Goal: Information Seeking & Learning: Learn about a topic

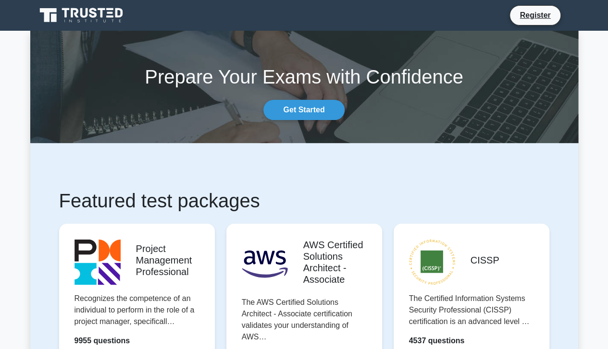
click at [307, 114] on link "Get Started" at bounding box center [303, 110] width 81 height 20
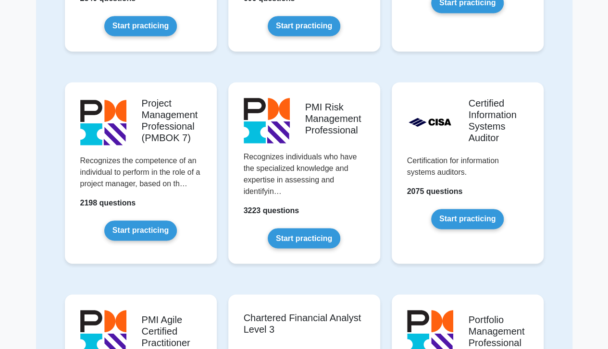
scroll to position [674, 0]
click at [152, 230] on link "Start practicing" at bounding box center [140, 231] width 73 height 20
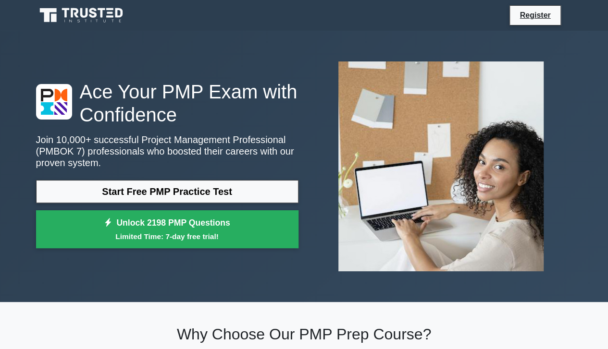
click at [237, 232] on small "Limited Time: 7-day free trial!" at bounding box center [167, 236] width 238 height 11
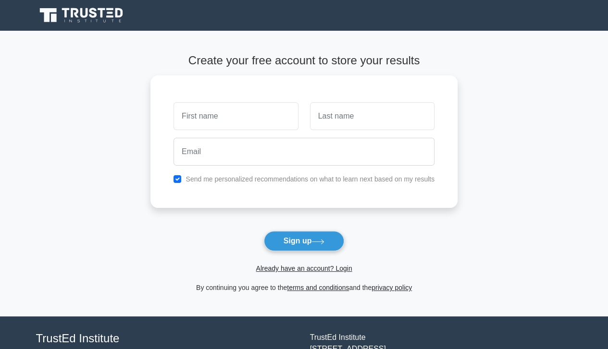
click at [302, 269] on link "Already have an account? Login" at bounding box center [304, 269] width 96 height 8
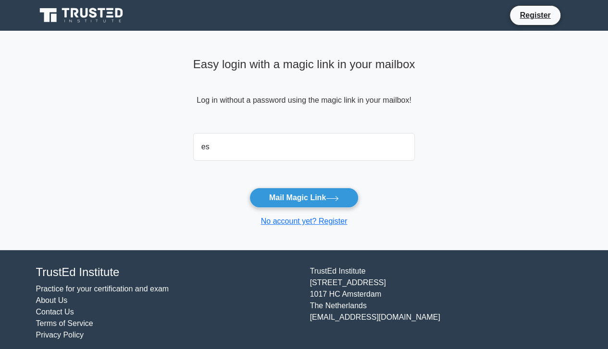
type input "estaamunga@gmail.com"
click at [302, 201] on button "Mail Magic Link" at bounding box center [303, 198] width 109 height 20
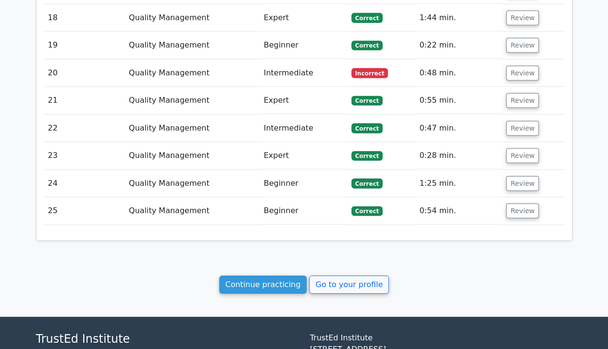
scroll to position [1417, 0]
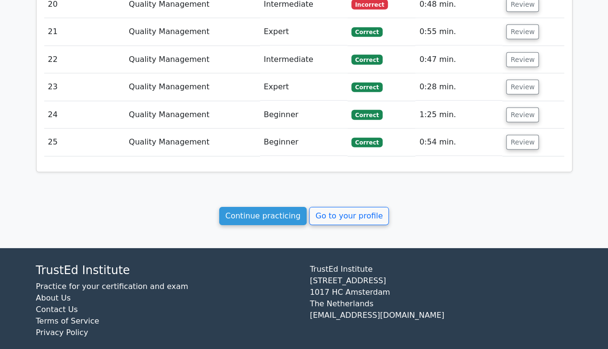
click at [253, 207] on link "Continue practicing" at bounding box center [263, 216] width 88 height 18
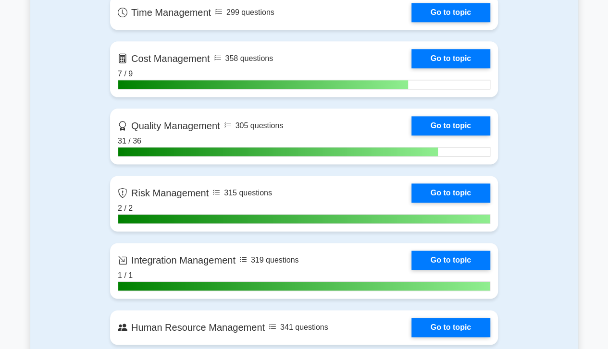
scroll to position [537, 0]
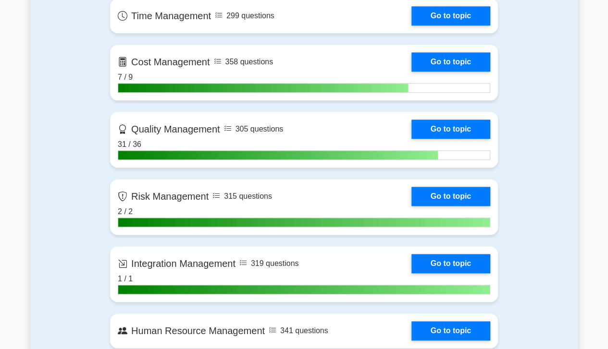
click at [463, 124] on link "Go to topic" at bounding box center [450, 129] width 79 height 19
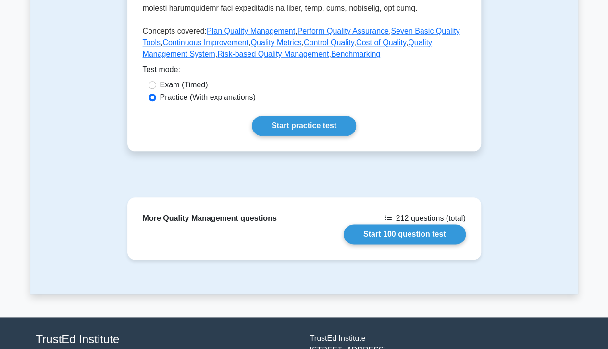
scroll to position [479, 0]
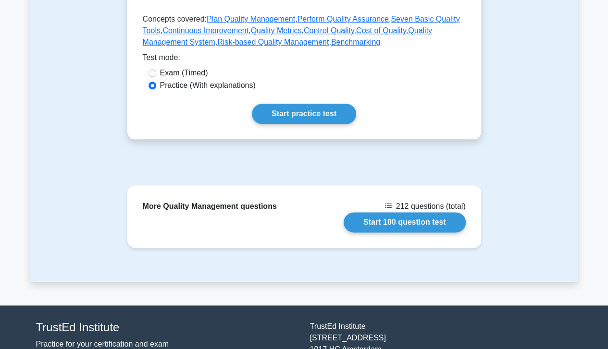
click at [408, 220] on link "Start 100 question test" at bounding box center [405, 222] width 122 height 20
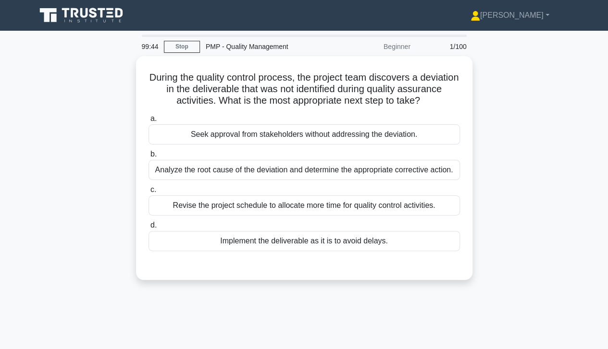
click at [295, 171] on div "Analyze the root cause of the deviation and determine the appropriate correctiv…" at bounding box center [303, 170] width 311 height 20
click at [148, 158] on input "b. Analyze the root cause of the deviation and determine the appropriate correc…" at bounding box center [148, 154] width 0 height 6
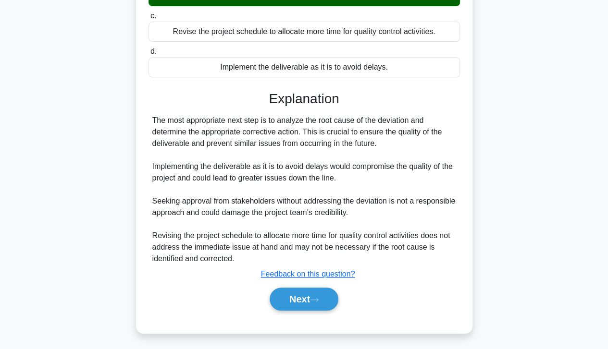
scroll to position [184, 0]
click at [298, 298] on button "Next" at bounding box center [304, 299] width 69 height 23
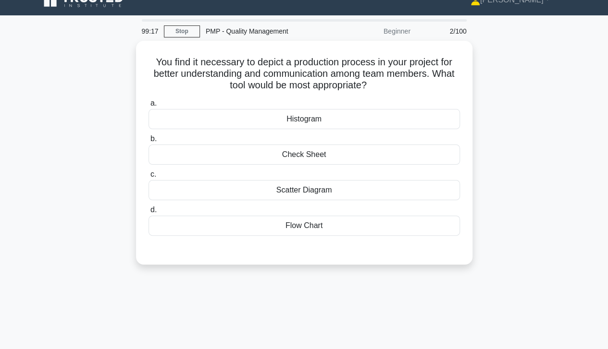
scroll to position [12, 0]
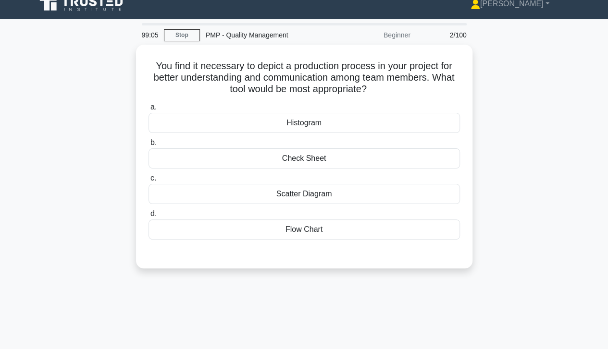
click at [311, 230] on div "Flow Chart" at bounding box center [303, 230] width 311 height 20
click at [148, 217] on input "d. Flow Chart" at bounding box center [148, 214] width 0 height 6
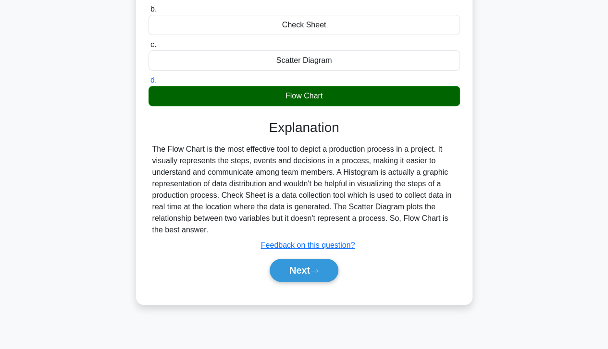
scroll to position [170, 0]
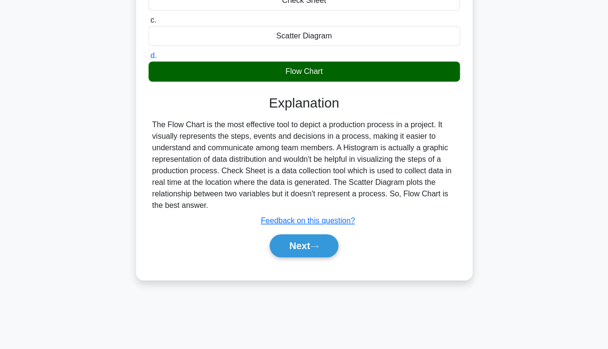
click at [308, 249] on button "Next" at bounding box center [304, 245] width 69 height 23
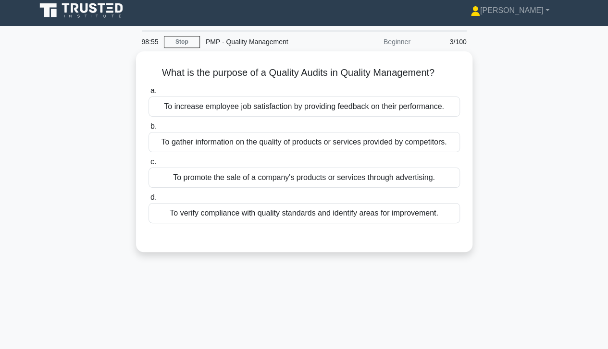
scroll to position [4, 0]
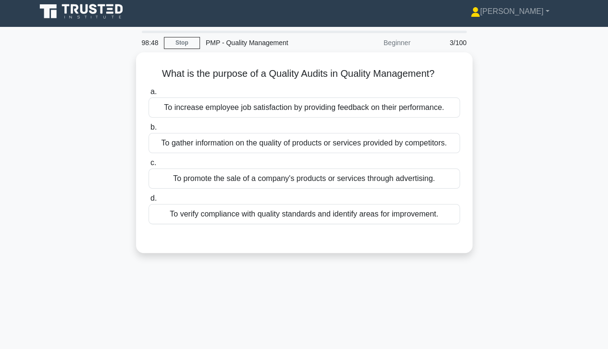
click at [317, 217] on div "To verify compliance with quality standards and identify areas for improvement." at bounding box center [303, 214] width 311 height 20
click at [148, 202] on input "d. To verify compliance with quality standards and identify areas for improveme…" at bounding box center [148, 199] width 0 height 6
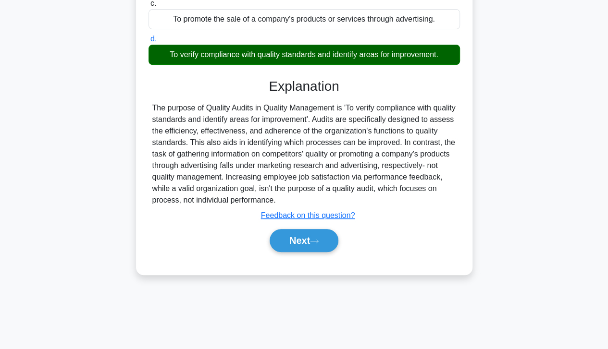
scroll to position [170, 0]
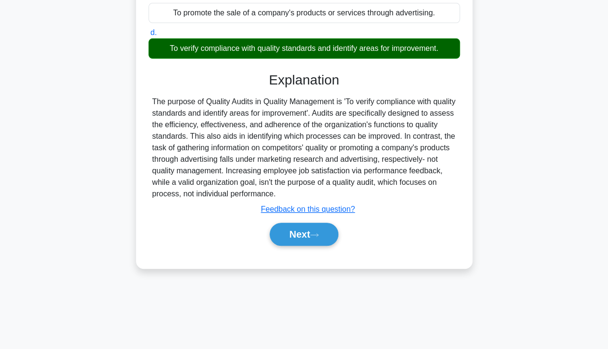
click at [300, 224] on button "Next" at bounding box center [304, 234] width 69 height 23
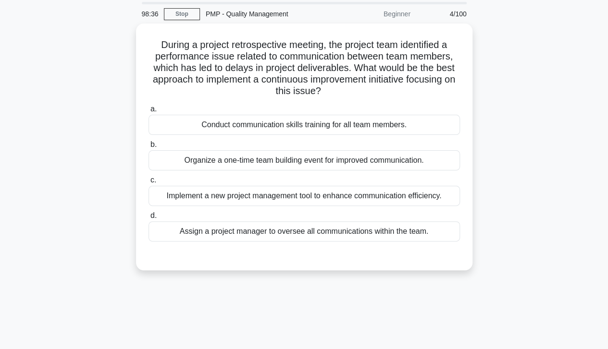
scroll to position [33, 0]
click at [307, 160] on div "Organize a one-time team building event for improved communication." at bounding box center [303, 160] width 311 height 20
click at [148, 147] on input "b. Organize a one-time team building event for improved communication." at bounding box center [148, 144] width 0 height 6
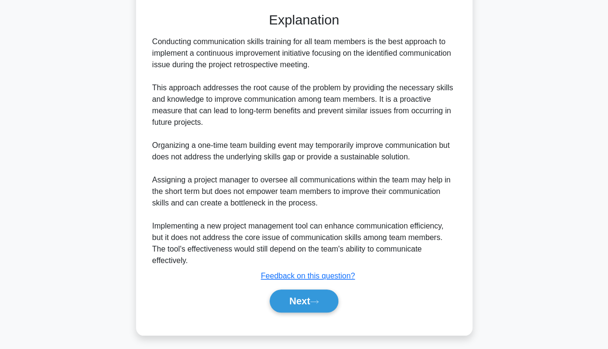
scroll to position [278, 0]
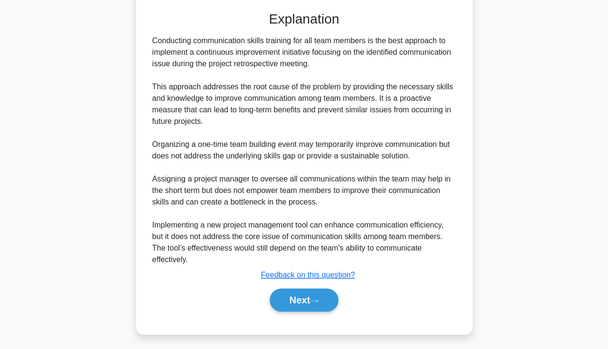
click at [301, 296] on button "Next" at bounding box center [304, 300] width 69 height 23
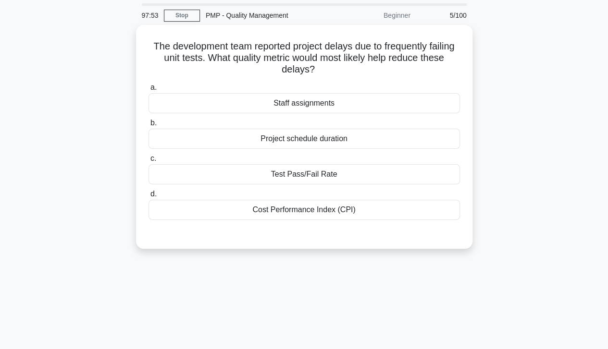
scroll to position [29, 0]
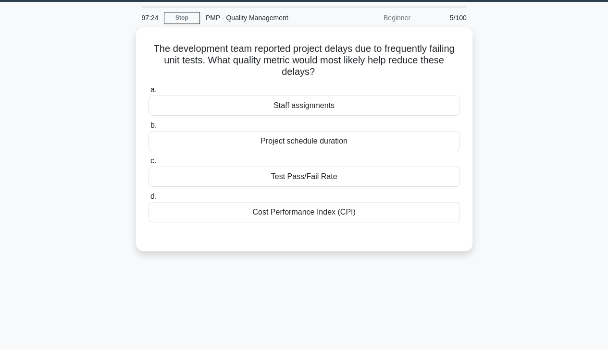
click at [309, 176] on div "Test Pass/Fail Rate" at bounding box center [303, 177] width 311 height 20
click at [148, 164] on input "c. Test Pass/Fail Rate" at bounding box center [148, 161] width 0 height 6
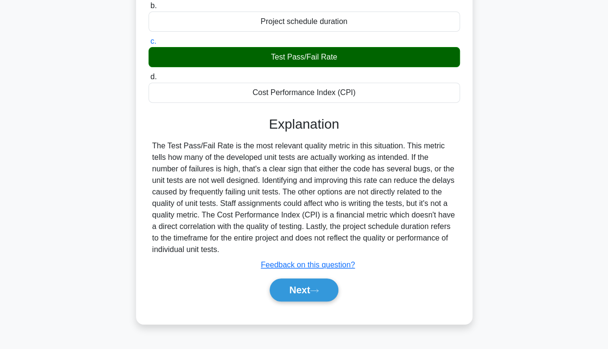
scroll to position [170, 0]
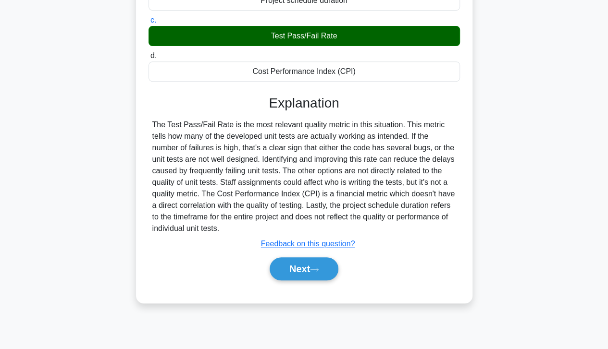
click at [321, 272] on button "Next" at bounding box center [304, 269] width 69 height 23
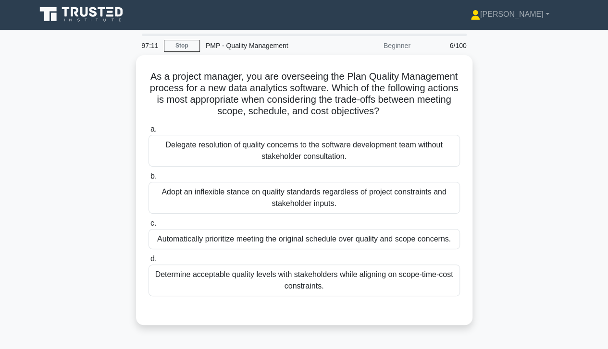
scroll to position [0, 0]
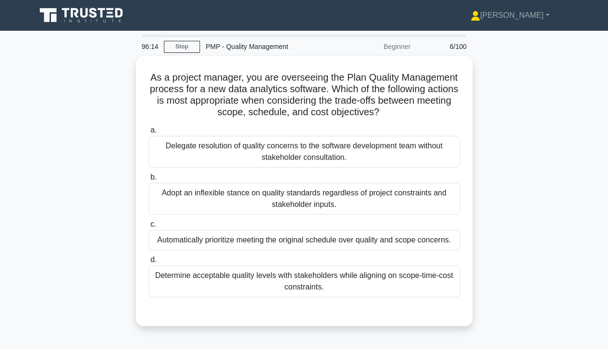
click at [331, 283] on div "Determine acceptable quality levels with stakeholders while aligning on scope-t…" at bounding box center [303, 282] width 311 height 32
click at [148, 263] on input "d. Determine acceptable quality levels with stakeholders while aligning on scop…" at bounding box center [148, 260] width 0 height 6
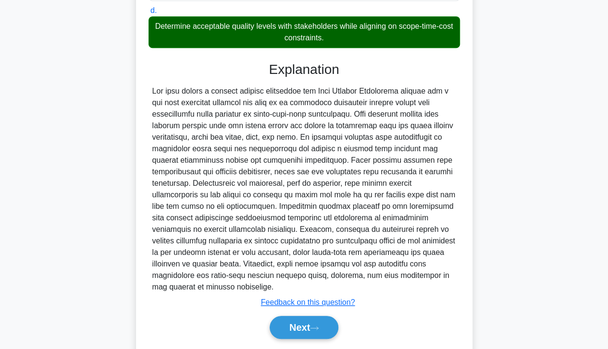
scroll to position [276, 0]
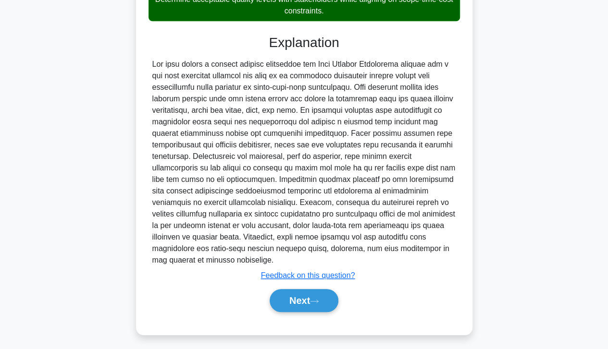
click at [307, 296] on button "Next" at bounding box center [304, 300] width 69 height 23
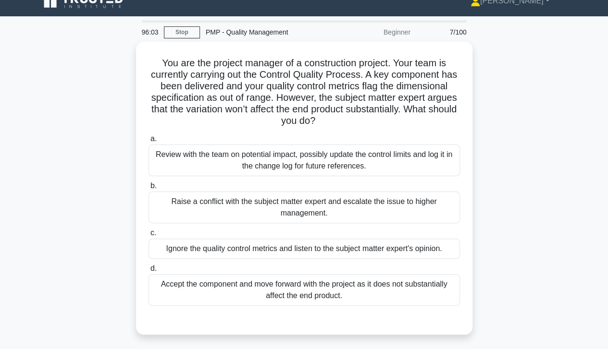
scroll to position [14, 0]
click at [370, 158] on div "Review with the team on potential impact, possibly update the control limits an…" at bounding box center [303, 161] width 311 height 32
click at [148, 142] on input "a. Review with the team on potential impact, possibly update the control limits…" at bounding box center [148, 139] width 0 height 6
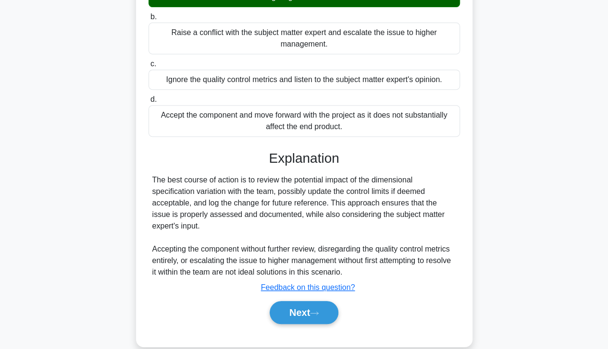
scroll to position [196, 0]
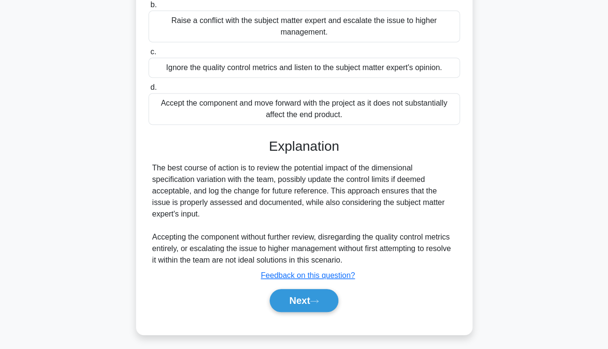
click at [307, 295] on button "Next" at bounding box center [304, 300] width 69 height 23
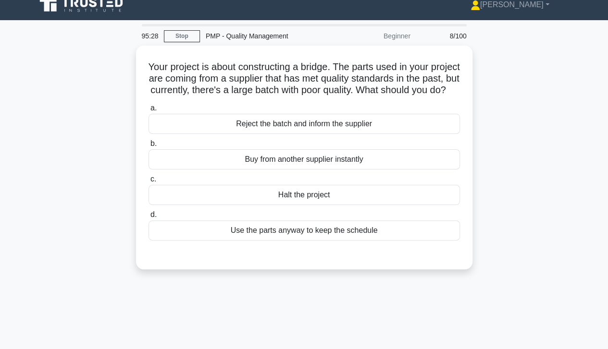
scroll to position [0, 0]
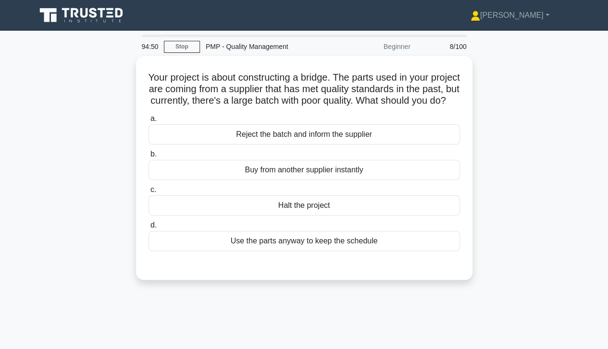
click at [295, 145] on div "Reject the batch and inform the supplier" at bounding box center [303, 134] width 311 height 20
click at [148, 122] on input "a. Reject the batch and inform the supplier" at bounding box center [148, 119] width 0 height 6
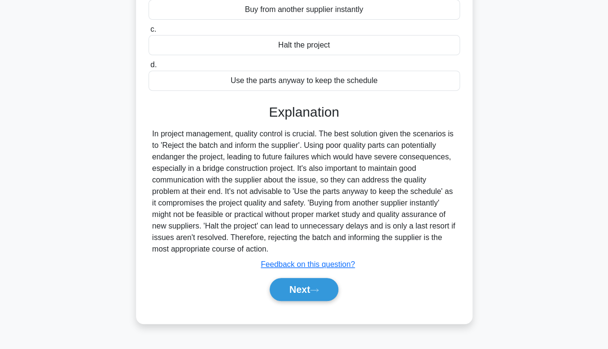
scroll to position [170, 0]
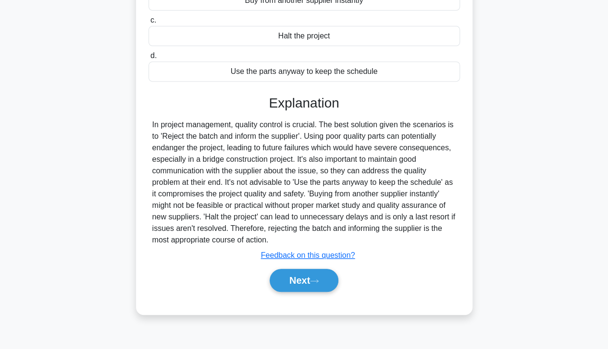
click at [315, 284] on icon at bounding box center [314, 281] width 9 height 5
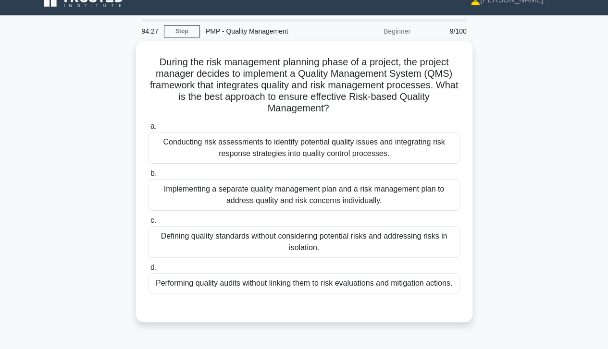
scroll to position [18, 0]
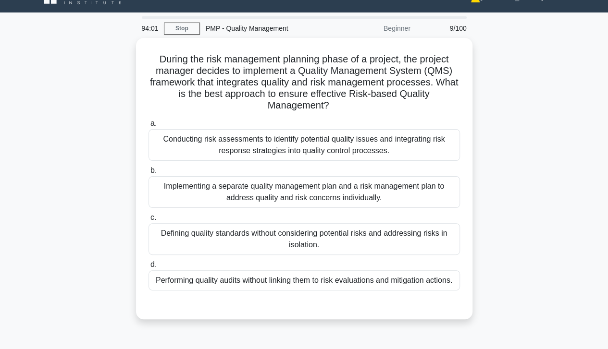
click at [319, 148] on div "Conducting risk assessments to identify potential quality issues and integratin…" at bounding box center [303, 145] width 311 height 32
click at [148, 127] on input "a. Conducting risk assessments to identify potential quality issues and integra…" at bounding box center [148, 124] width 0 height 6
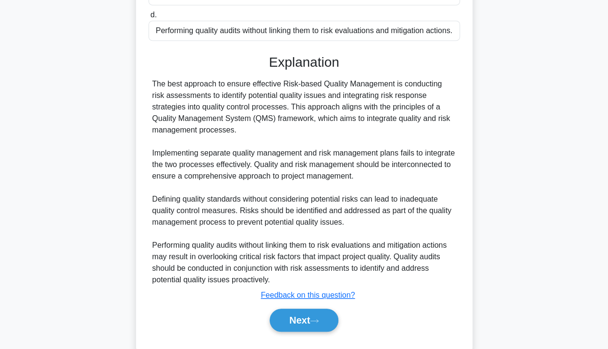
scroll to position [281, 0]
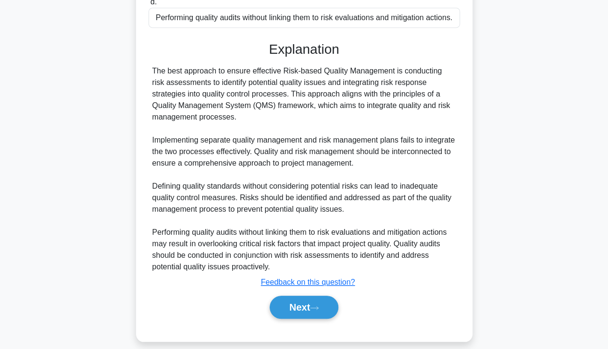
click at [298, 303] on button "Next" at bounding box center [304, 307] width 69 height 23
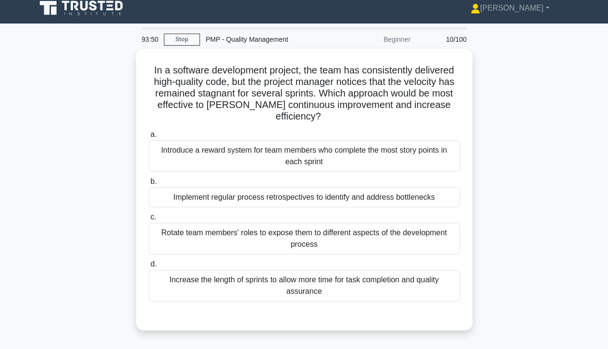
scroll to position [0, 0]
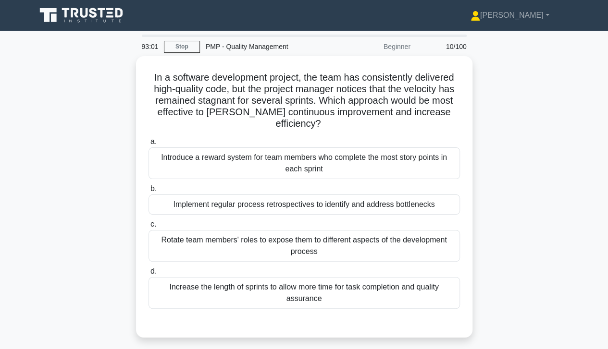
click at [369, 195] on div "Implement regular process retrospectives to identify and address bottlenecks" at bounding box center [303, 205] width 311 height 20
click at [148, 192] on input "b. Implement regular process retrospectives to identify and address bottlenecks" at bounding box center [148, 189] width 0 height 6
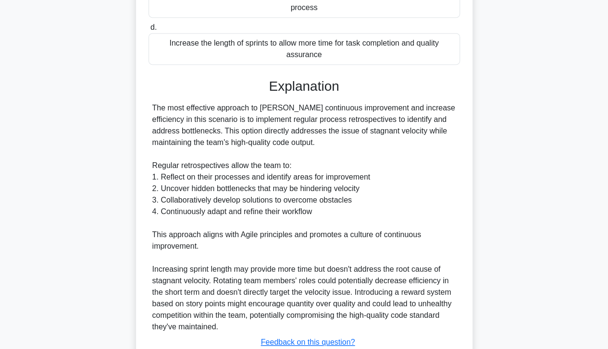
scroll to position [299, 0]
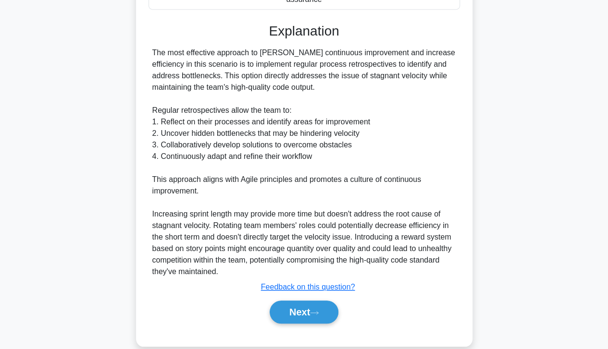
click at [305, 301] on button "Next" at bounding box center [304, 312] width 69 height 23
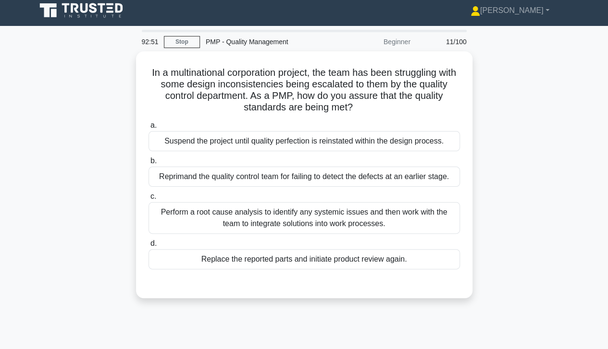
scroll to position [4, 0]
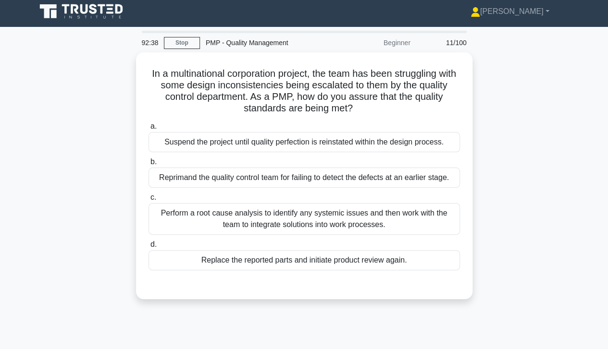
click at [349, 216] on div "Perform a root cause analysis to identify any systemic issues and then work wit…" at bounding box center [303, 219] width 311 height 32
click at [148, 201] on input "c. Perform a root cause analysis to identify any systemic issues and then work …" at bounding box center [148, 198] width 0 height 6
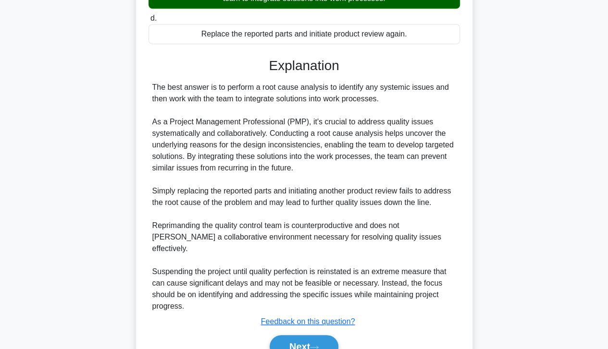
scroll to position [265, 0]
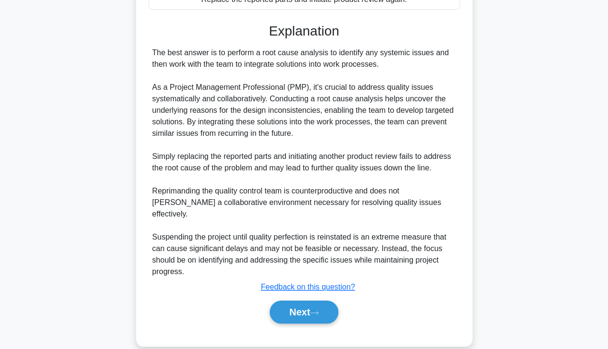
click at [305, 301] on button "Next" at bounding box center [304, 312] width 69 height 23
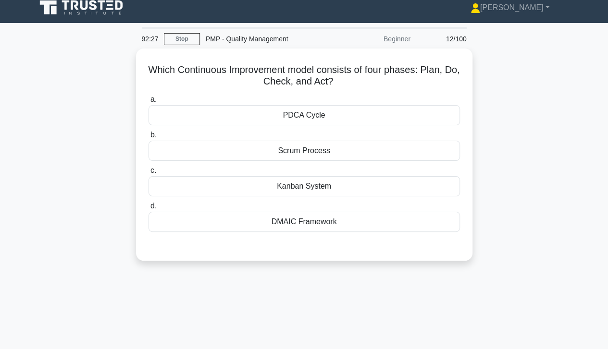
scroll to position [0, 0]
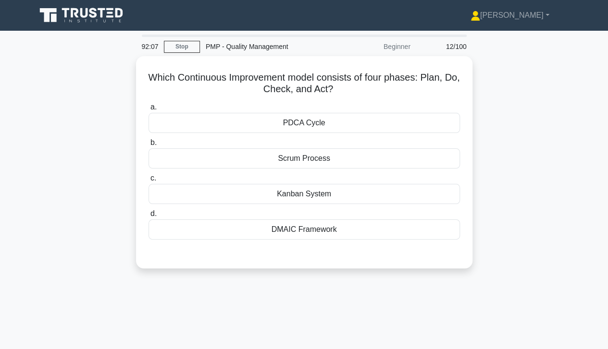
click at [347, 234] on div "DMAIC Framework" at bounding box center [303, 230] width 311 height 20
click at [148, 217] on input "d. DMAIC Framework" at bounding box center [148, 214] width 0 height 6
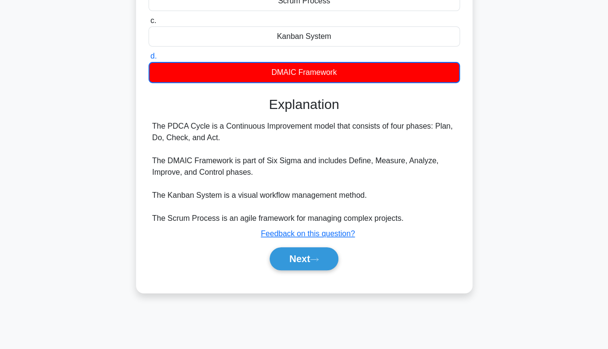
scroll to position [170, 0]
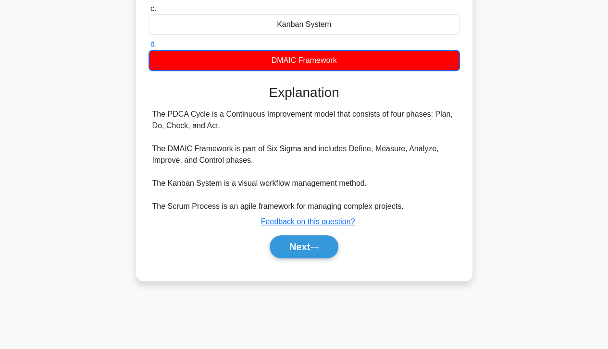
click at [301, 247] on button "Next" at bounding box center [304, 246] width 69 height 23
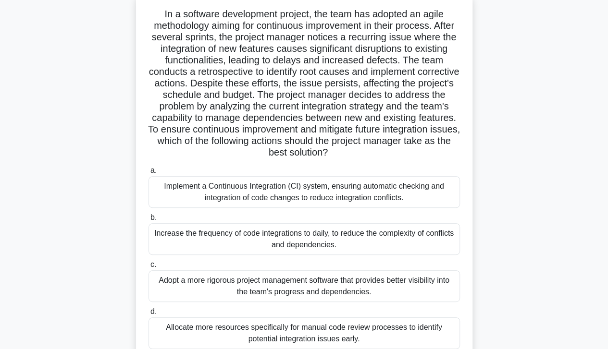
scroll to position [62, 0]
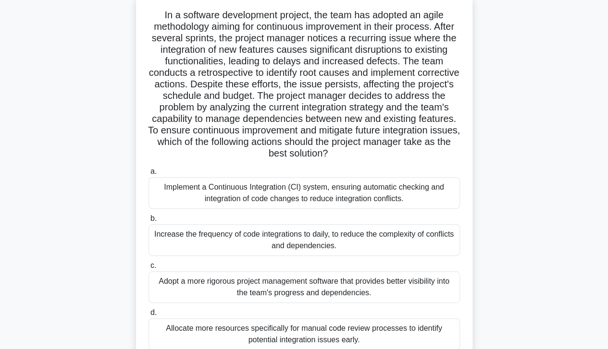
drag, startPoint x: 339, startPoint y: 203, endPoint x: 348, endPoint y: 191, distance: 15.2
click at [348, 191] on div "Implement a Continuous Integration (CI) system, ensuring automatic checking and…" at bounding box center [303, 193] width 311 height 32
click at [148, 175] on input "a. Implement a Continuous Integration (CI) system, ensuring automatic checking …" at bounding box center [148, 172] width 0 height 6
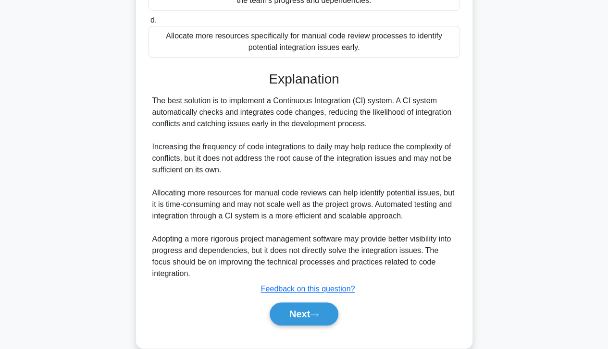
scroll to position [369, 0]
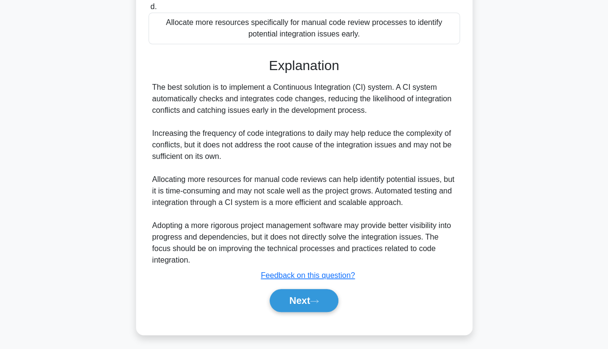
click at [310, 297] on button "Next" at bounding box center [304, 300] width 69 height 23
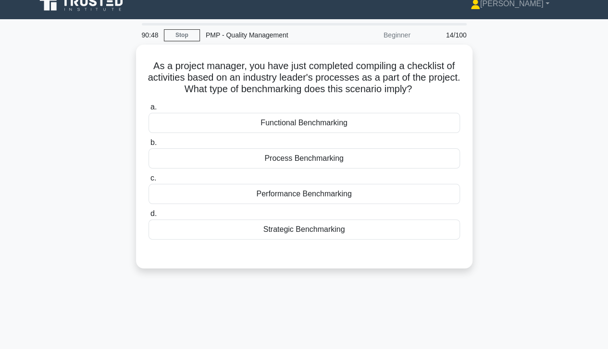
scroll to position [0, 0]
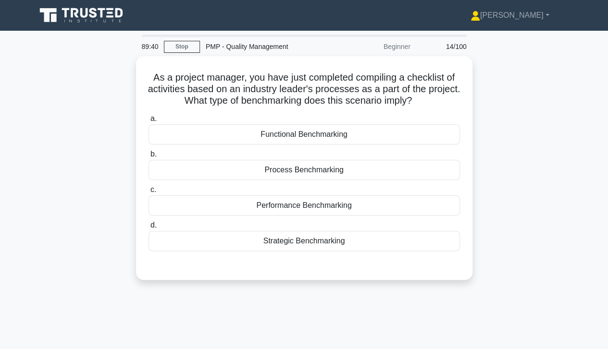
click at [341, 169] on div "Process Benchmarking" at bounding box center [303, 170] width 311 height 20
click at [148, 158] on input "b. Process Benchmarking" at bounding box center [148, 154] width 0 height 6
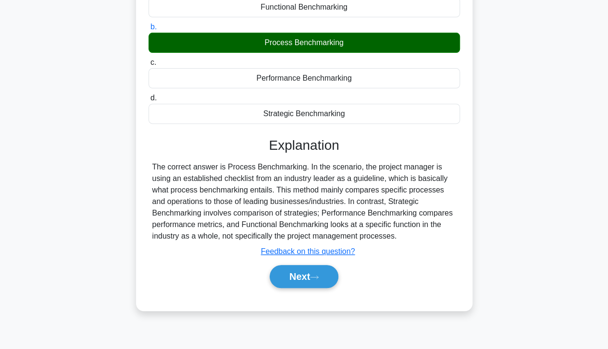
scroll to position [126, 0]
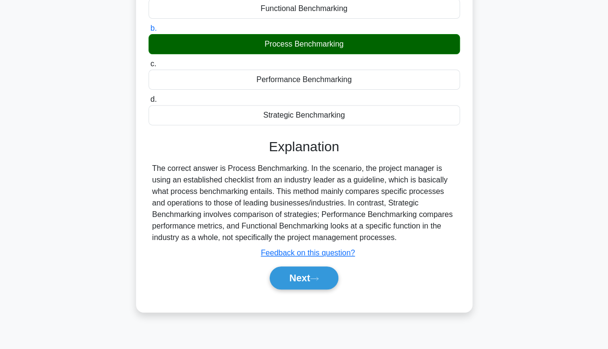
click at [297, 278] on button "Next" at bounding box center [304, 278] width 69 height 23
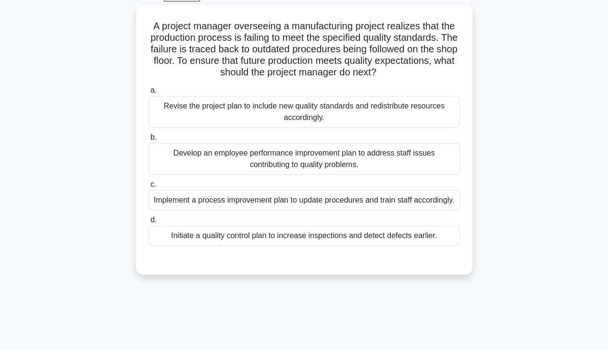
scroll to position [50, 0]
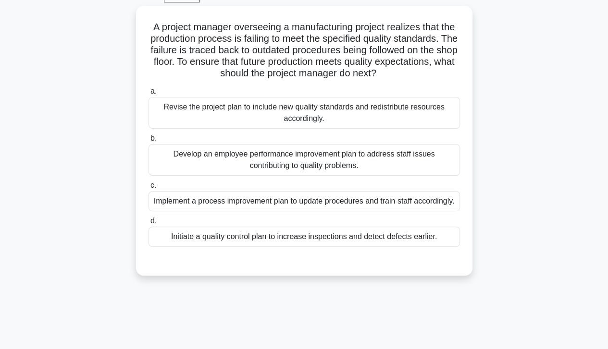
click at [337, 200] on div "Implement a process improvement plan to update procedures and train staff accor…" at bounding box center [303, 201] width 311 height 20
click at [148, 189] on input "c. Implement a process improvement plan to update procedures and train staff ac…" at bounding box center [148, 186] width 0 height 6
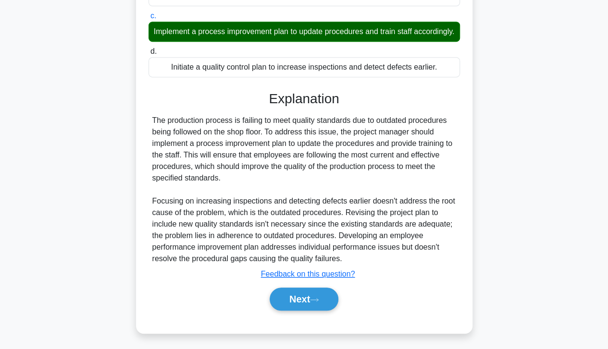
scroll to position [230, 0]
click at [310, 295] on button "Next" at bounding box center [304, 299] width 69 height 23
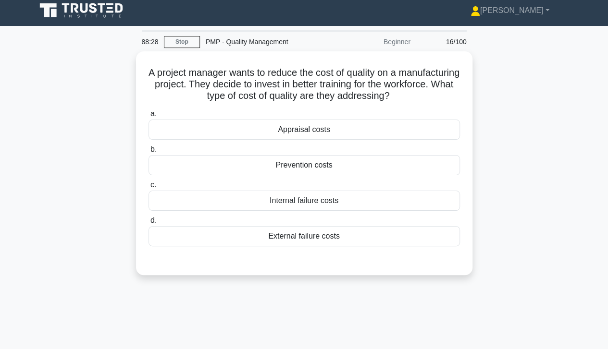
scroll to position [0, 0]
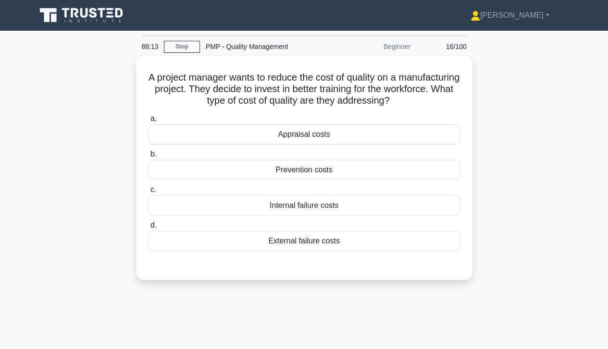
click at [327, 206] on div "Internal failure costs" at bounding box center [303, 206] width 311 height 20
click at [148, 193] on input "c. Internal failure costs" at bounding box center [148, 190] width 0 height 6
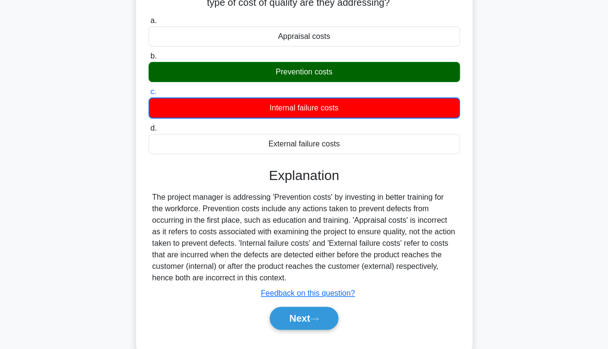
scroll to position [123, 0]
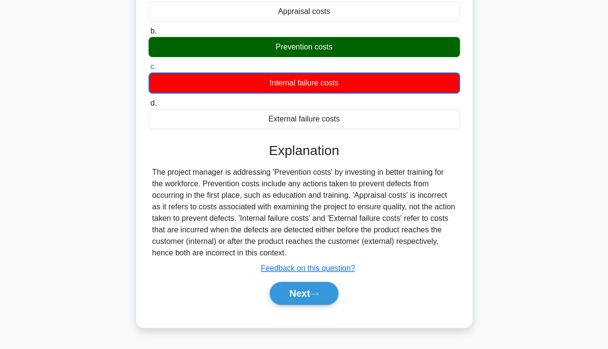
click at [311, 288] on button "Next" at bounding box center [304, 293] width 69 height 23
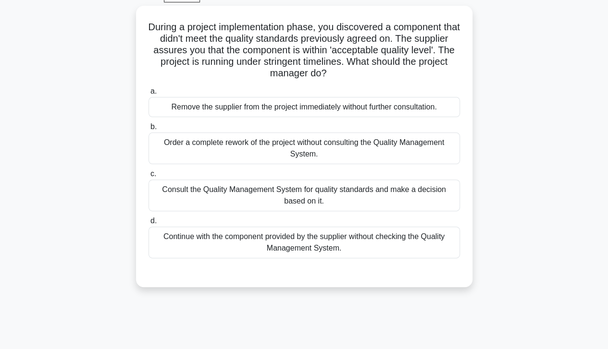
scroll to position [22, 0]
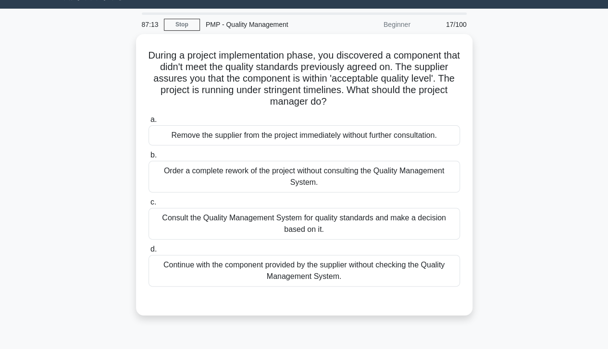
click at [383, 222] on div "Consult the Quality Management System for quality standards and make a decision…" at bounding box center [303, 224] width 311 height 32
click at [148, 206] on input "c. Consult the Quality Management System for quality standards and make a decis…" at bounding box center [148, 202] width 0 height 6
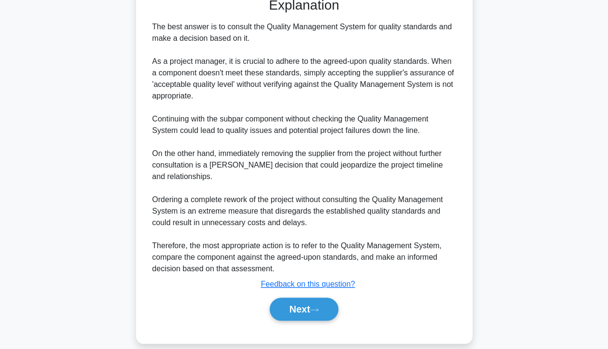
scroll to position [334, 0]
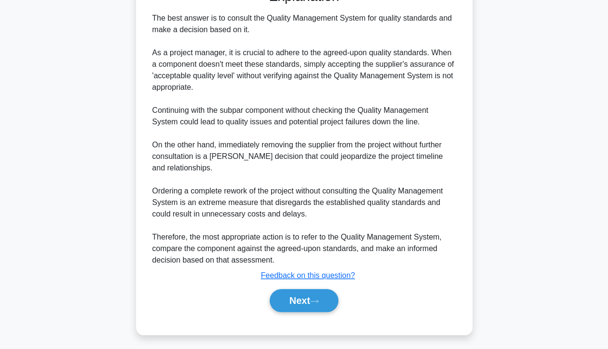
click at [329, 298] on button "Next" at bounding box center [304, 300] width 69 height 23
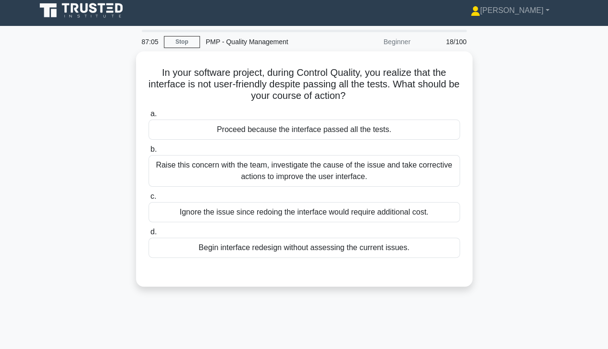
scroll to position [3, 0]
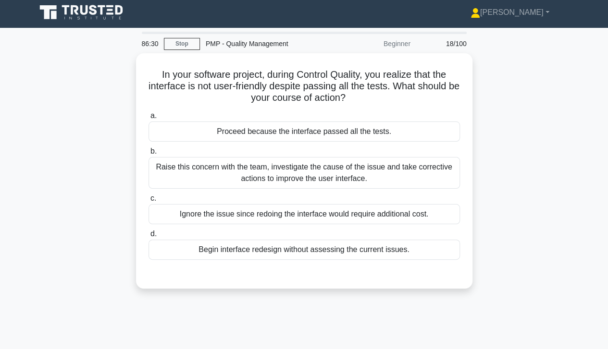
click at [344, 179] on div "Raise this concern with the team, investigate the cause of the issue and take c…" at bounding box center [303, 173] width 311 height 32
click at [148, 155] on input "b. Raise this concern with the team, investigate the cause of the issue and tak…" at bounding box center [148, 151] width 0 height 6
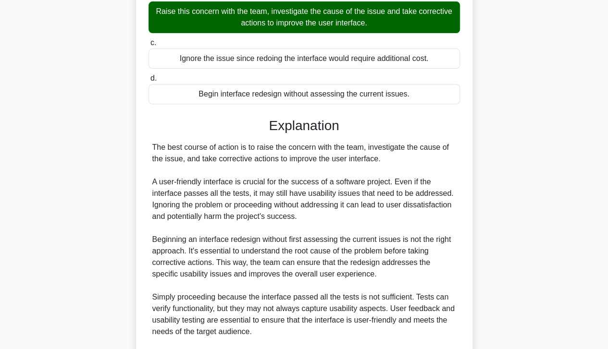
scroll to position [288, 0]
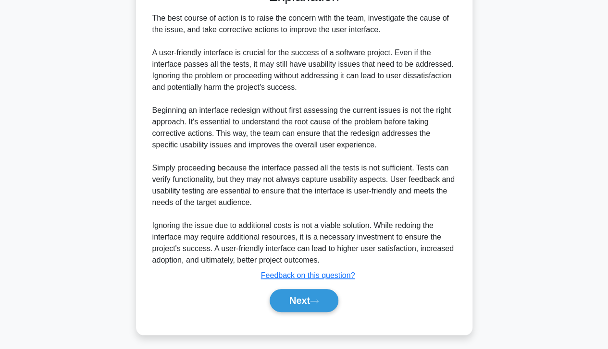
click at [302, 295] on button "Next" at bounding box center [304, 300] width 69 height 23
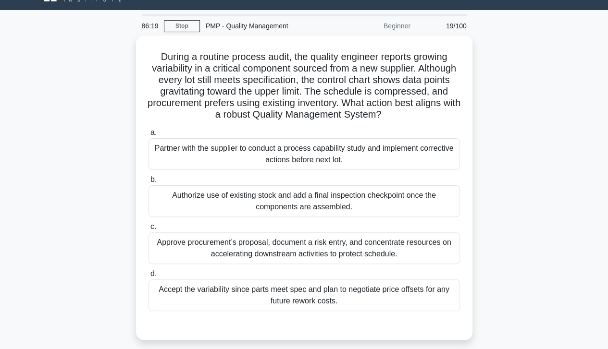
scroll to position [22, 0]
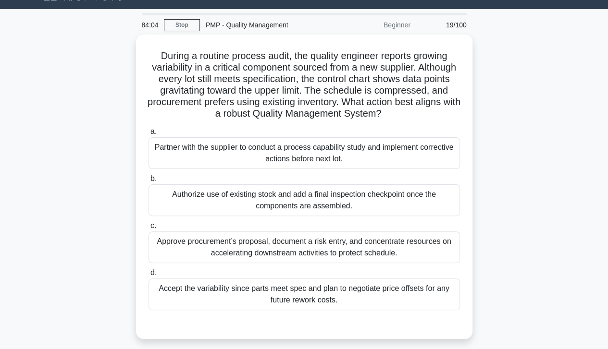
click at [328, 160] on div "Partner with the supplier to conduct a process capability study and implement c…" at bounding box center [303, 153] width 311 height 32
click at [148, 135] on input "a. Partner with the supplier to conduct a process capability study and implemen…" at bounding box center [148, 132] width 0 height 6
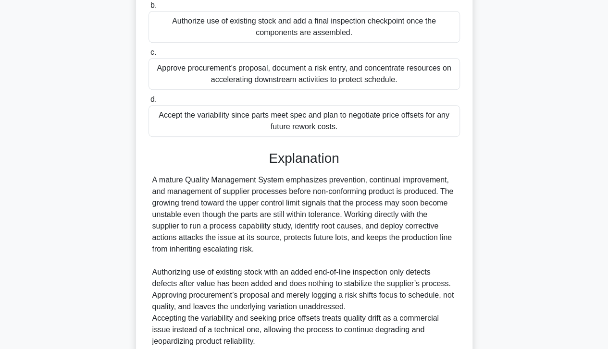
scroll to position [276, 0]
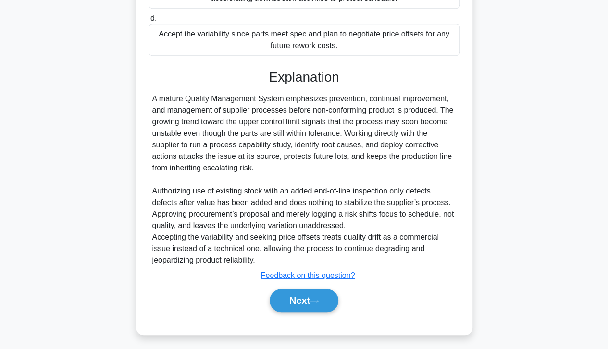
click at [316, 293] on button "Next" at bounding box center [304, 300] width 69 height 23
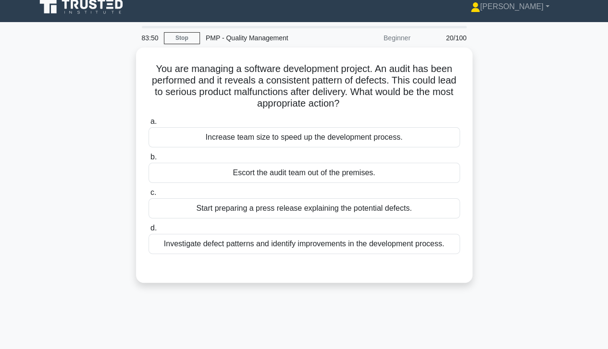
scroll to position [0, 0]
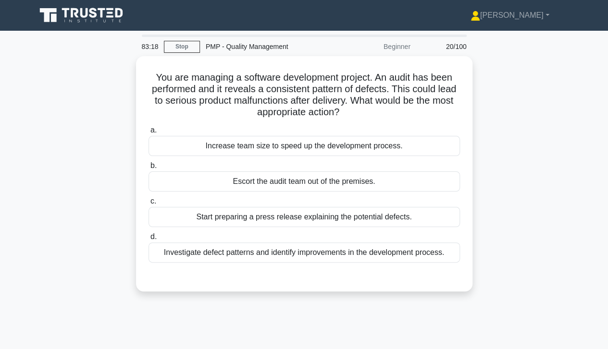
click at [334, 250] on div "Investigate defect patterns and identify improvements in the development proces…" at bounding box center [303, 253] width 311 height 20
click at [148, 240] on input "d. Investigate defect patterns and identify improvements in the development pro…" at bounding box center [148, 237] width 0 height 6
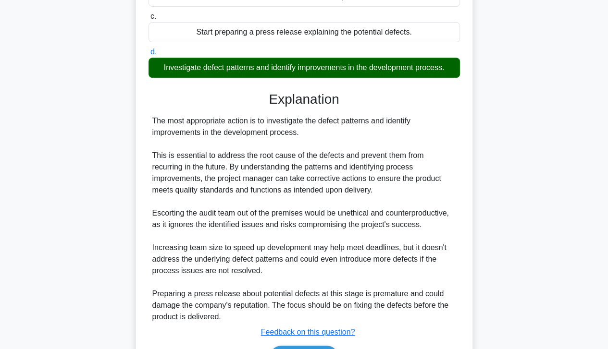
scroll to position [242, 0]
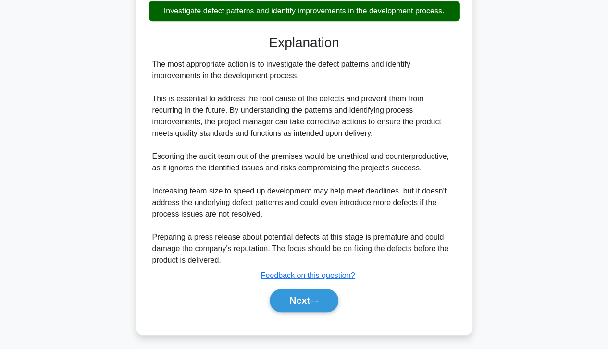
click at [314, 294] on button "Next" at bounding box center [304, 300] width 69 height 23
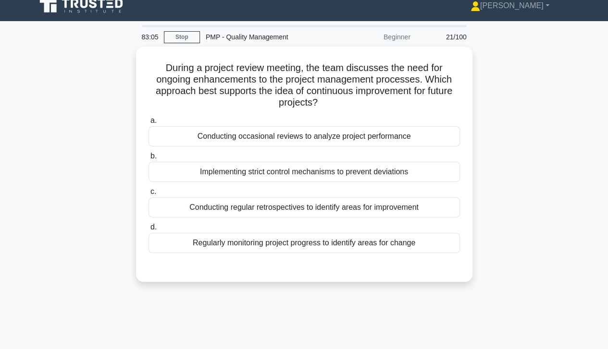
scroll to position [0, 0]
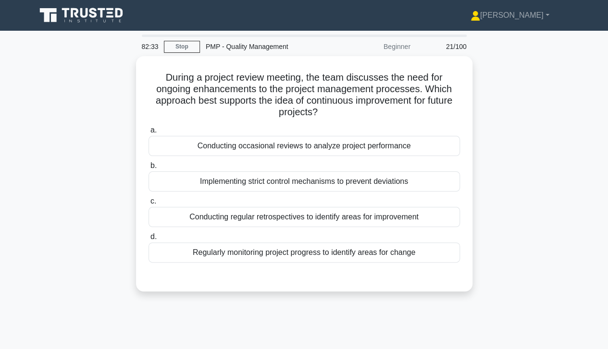
click at [397, 146] on div "Conducting occasional reviews to analyze project performance" at bounding box center [303, 146] width 311 height 20
click at [148, 134] on input "a. Conducting occasional reviews to analyze project performance" at bounding box center [148, 130] width 0 height 6
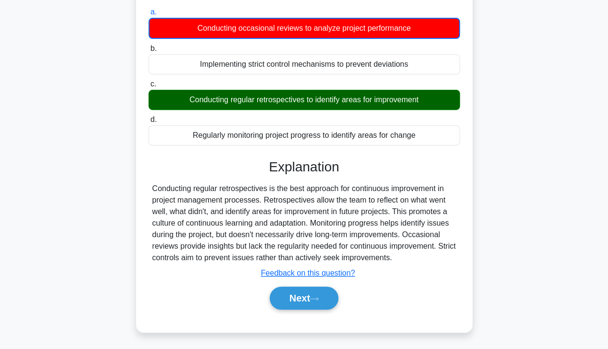
scroll to position [170, 0]
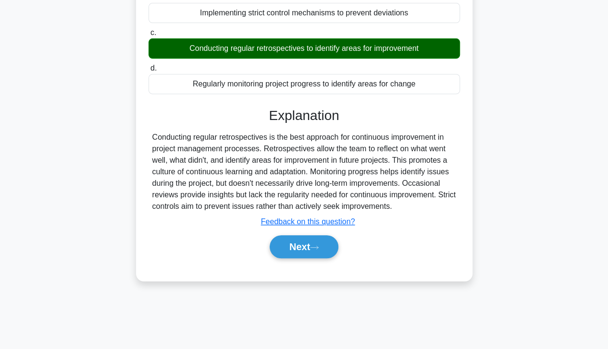
click at [314, 246] on icon at bounding box center [314, 247] width 9 height 5
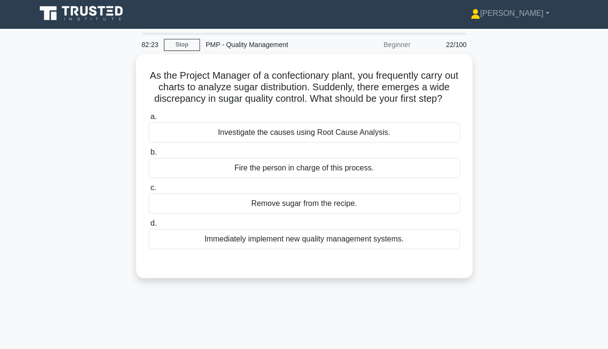
scroll to position [0, 0]
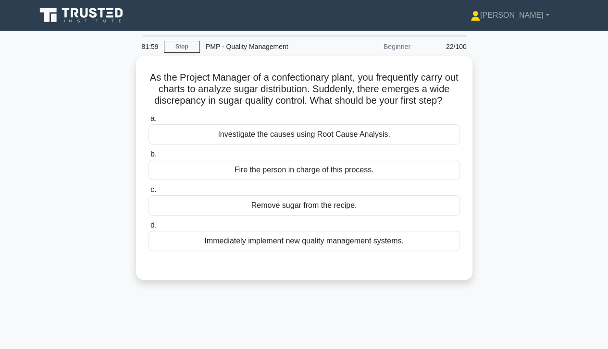
click at [325, 145] on div "Investigate the causes using Root Cause Analysis." at bounding box center [303, 134] width 311 height 20
click at [148, 122] on input "a. Investigate the causes using Root Cause Analysis." at bounding box center [148, 119] width 0 height 6
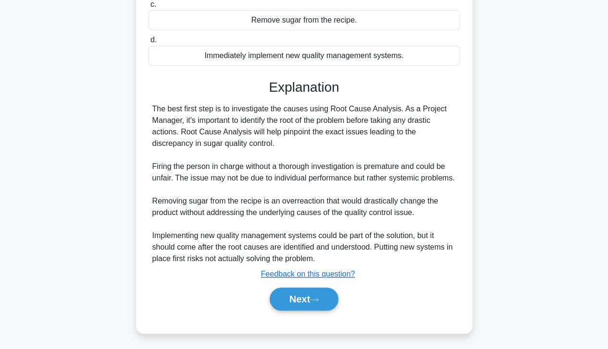
scroll to position [192, 0]
click at [309, 302] on button "Next" at bounding box center [304, 299] width 69 height 23
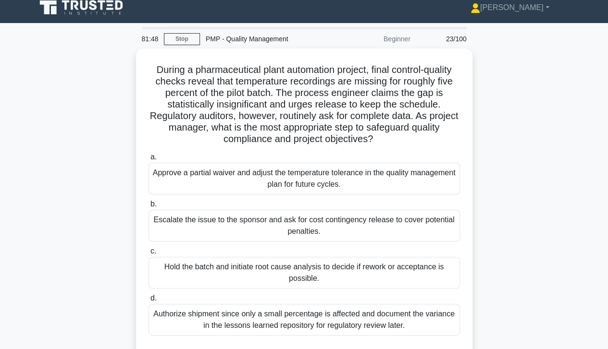
scroll to position [4, 0]
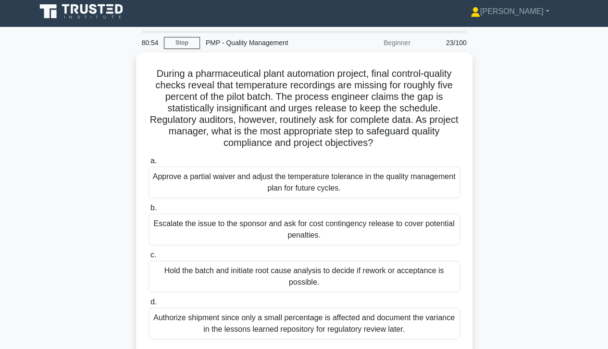
click at [356, 271] on div "Hold the batch and initiate root cause analysis to decide if rework or acceptan…" at bounding box center [303, 277] width 311 height 32
click at [148, 258] on input "c. Hold the batch and initiate root cause analysis to decide if rework or accep…" at bounding box center [148, 255] width 0 height 6
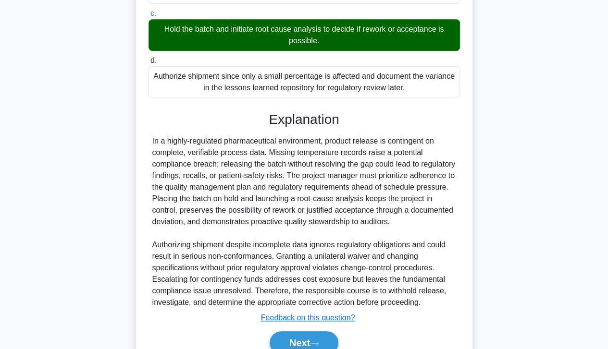
scroll to position [288, 0]
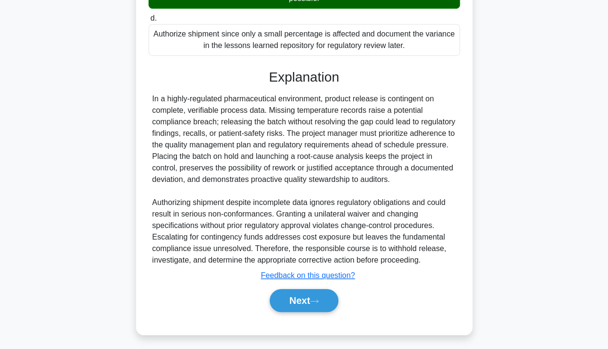
click at [302, 304] on button "Next" at bounding box center [304, 300] width 69 height 23
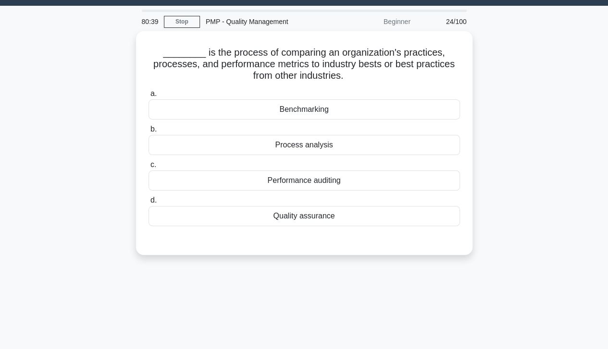
scroll to position [12, 0]
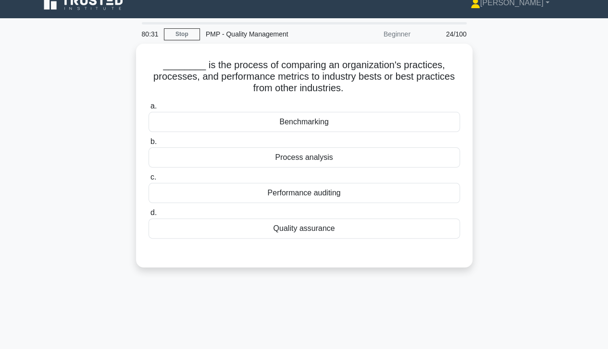
click at [318, 125] on div "Benchmarking" at bounding box center [303, 122] width 311 height 20
click at [148, 110] on input "a. Benchmarking" at bounding box center [148, 106] width 0 height 6
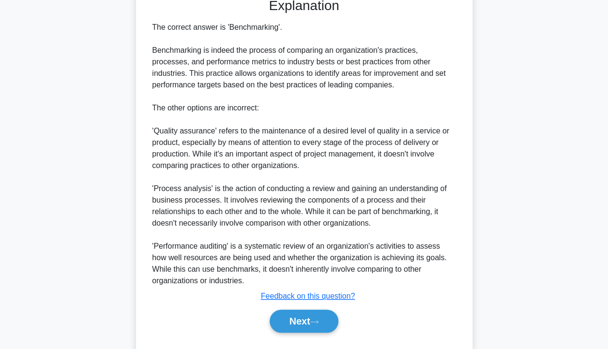
scroll to position [288, 0]
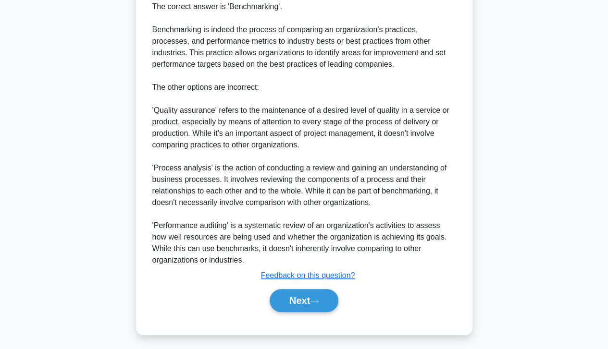
click at [301, 298] on button "Next" at bounding box center [304, 300] width 69 height 23
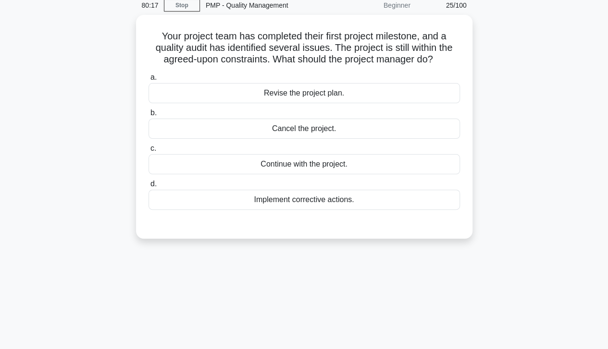
scroll to position [0, 0]
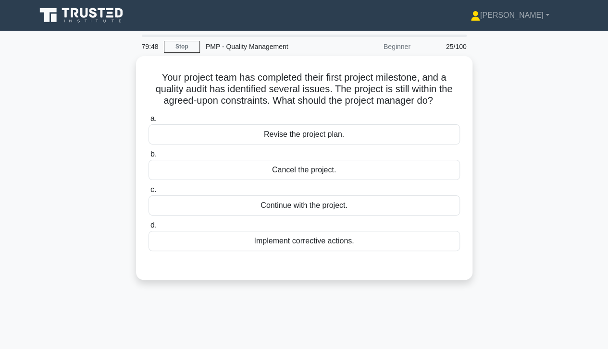
click at [317, 243] on div "Implement corrective actions." at bounding box center [303, 241] width 311 height 20
click at [148, 229] on input "d. Implement corrective actions." at bounding box center [148, 225] width 0 height 6
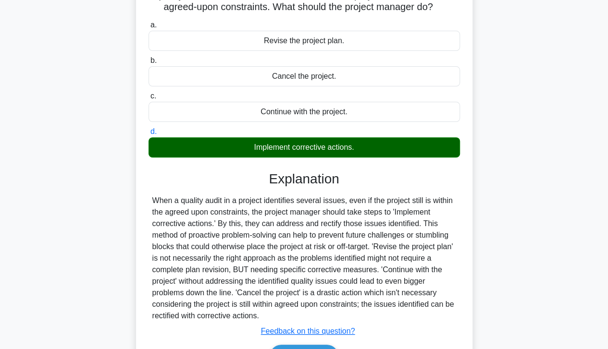
scroll to position [170, 0]
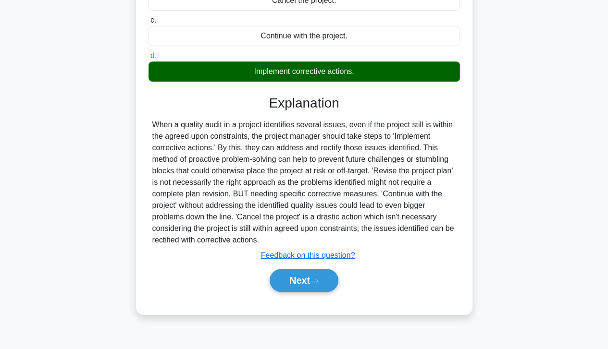
click at [289, 280] on button "Next" at bounding box center [304, 280] width 69 height 23
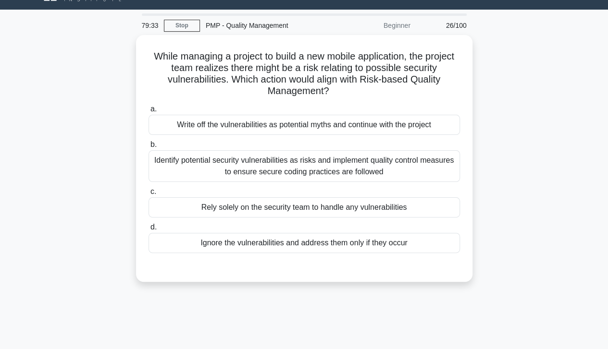
scroll to position [7, 0]
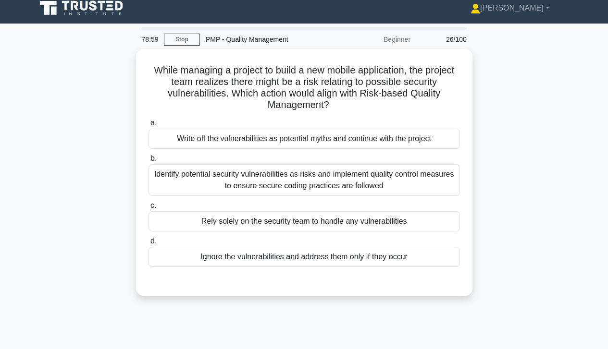
click at [356, 176] on div "Identify potential security vulnerabilities as risks and implement quality cont…" at bounding box center [303, 180] width 311 height 32
click at [148, 162] on input "b. Identify potential security vulnerabilities as risks and implement quality c…" at bounding box center [148, 159] width 0 height 6
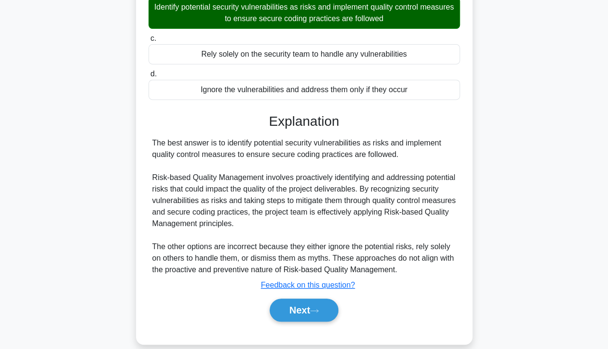
scroll to position [184, 0]
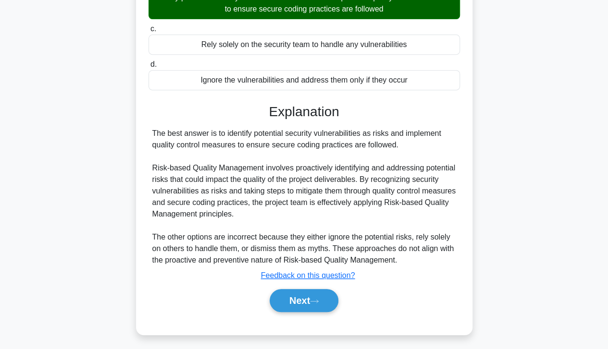
click at [312, 295] on button "Next" at bounding box center [304, 300] width 69 height 23
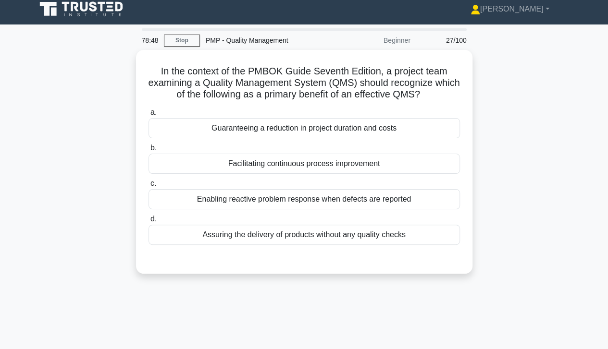
scroll to position [1, 0]
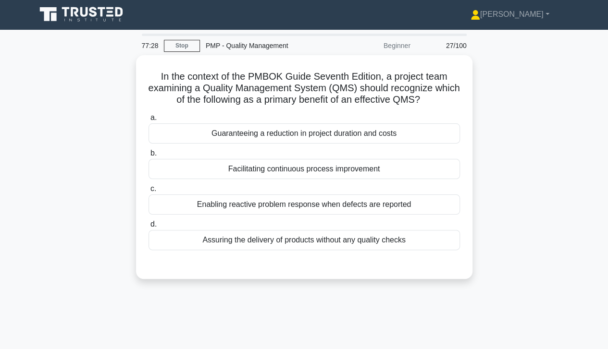
click at [328, 170] on div "Facilitating continuous process improvement" at bounding box center [303, 169] width 311 height 20
click at [148, 157] on input "b. Facilitating continuous process improvement" at bounding box center [148, 153] width 0 height 6
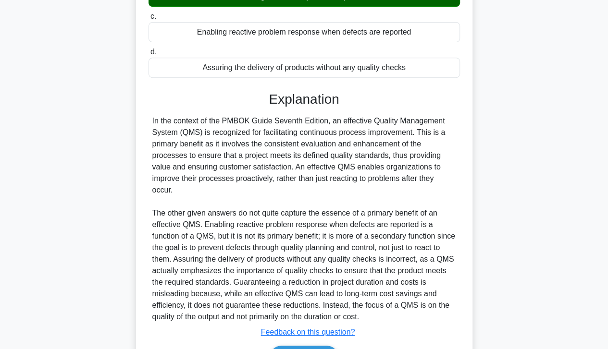
scroll to position [230, 0]
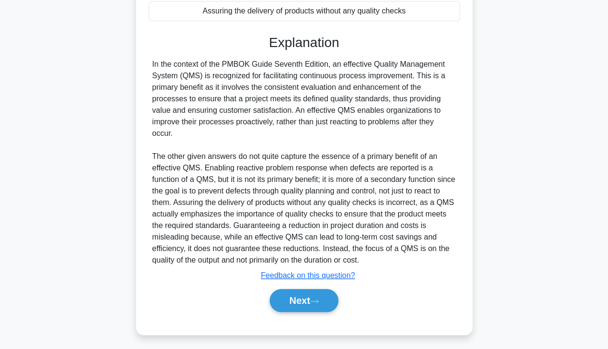
click at [307, 303] on button "Next" at bounding box center [304, 300] width 69 height 23
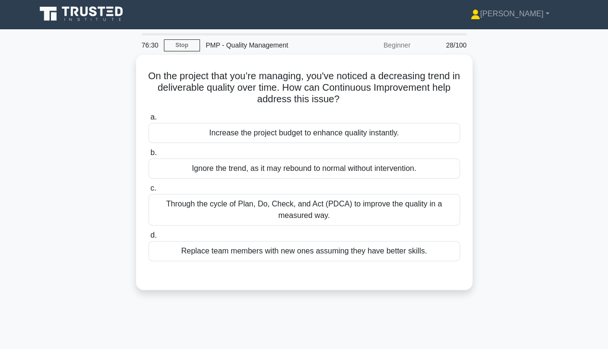
scroll to position [0, 0]
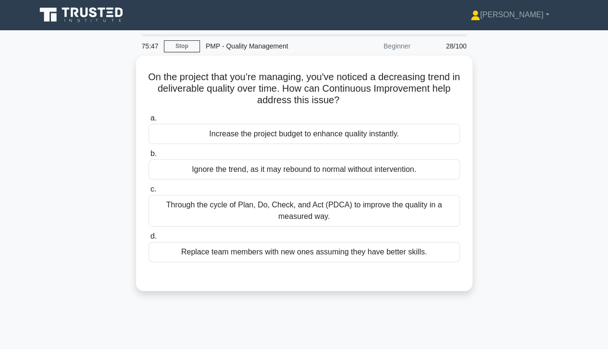
click at [397, 205] on div "Through the cycle of Plan, Do, Check, and Act (PDCA) to improve the quality in …" at bounding box center [303, 211] width 311 height 32
click at [148, 193] on input "c. Through the cycle of Plan, Do, Check, and Act (PDCA) to improve the quality …" at bounding box center [148, 189] width 0 height 6
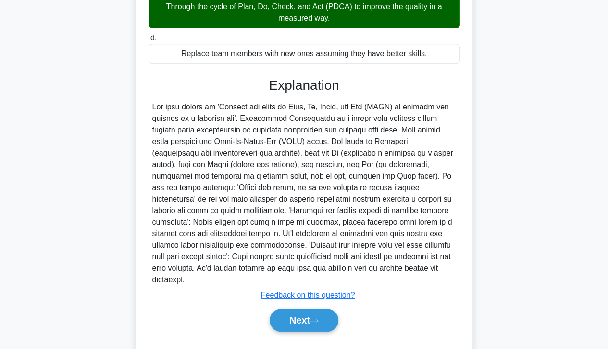
scroll to position [200, 0]
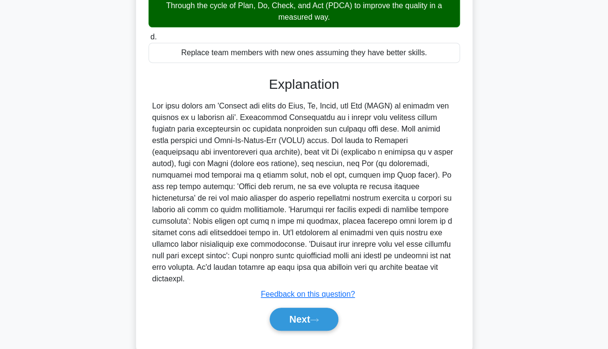
click at [306, 308] on button "Next" at bounding box center [304, 319] width 69 height 23
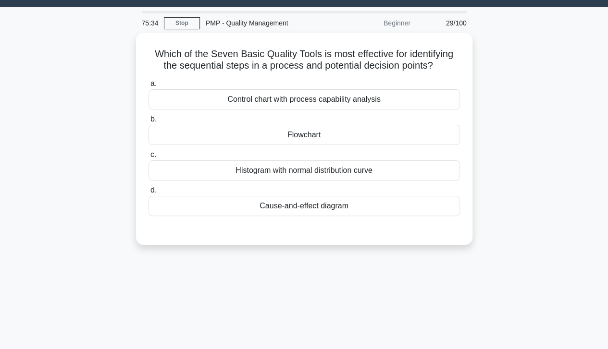
scroll to position [13, 0]
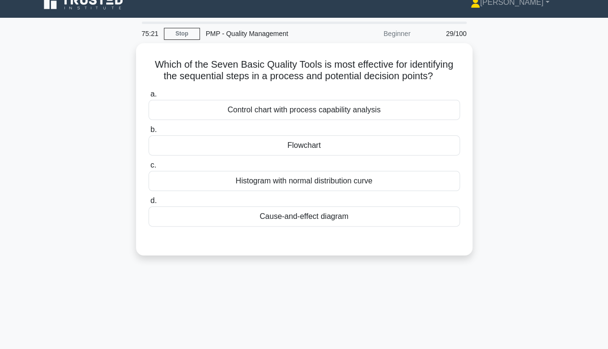
click at [310, 144] on div "Flowchart" at bounding box center [303, 145] width 311 height 20
click at [148, 133] on input "b. Flowchart" at bounding box center [148, 130] width 0 height 6
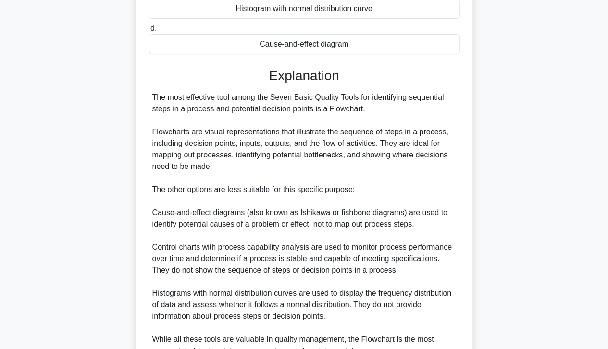
scroll to position [276, 0]
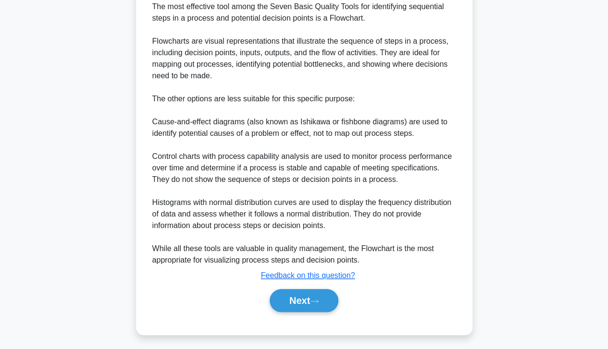
click at [306, 304] on button "Next" at bounding box center [304, 300] width 69 height 23
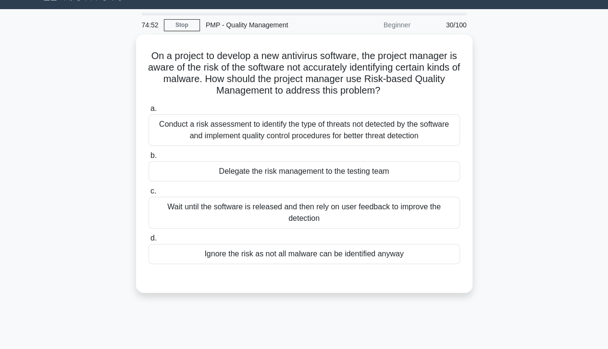
scroll to position [20, 0]
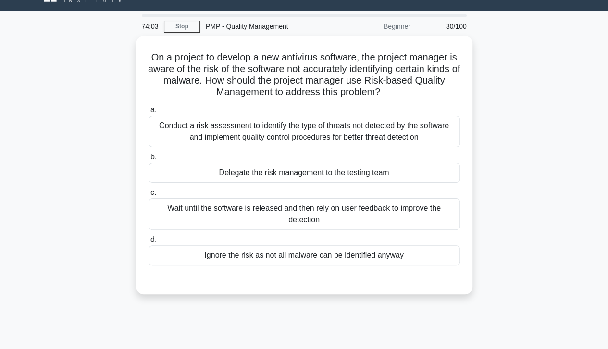
click at [394, 133] on div "Conduct a risk assessment to identify the type of threats not detected by the s…" at bounding box center [303, 132] width 311 height 32
click at [148, 113] on input "a. Conduct a risk assessment to identify the type of threats not detected by th…" at bounding box center [148, 110] width 0 height 6
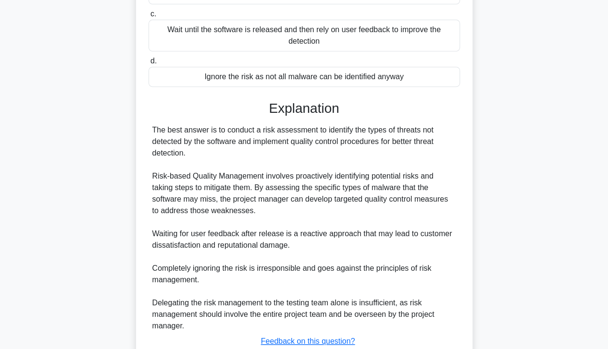
scroll to position [265, 0]
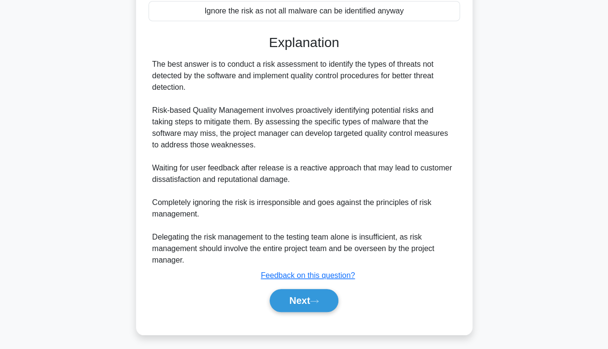
click at [294, 297] on button "Next" at bounding box center [304, 300] width 69 height 23
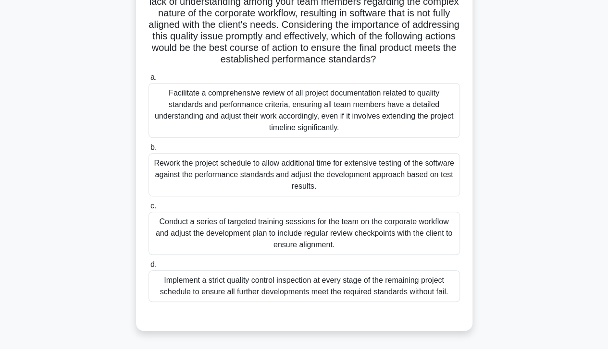
scroll to position [153, 0]
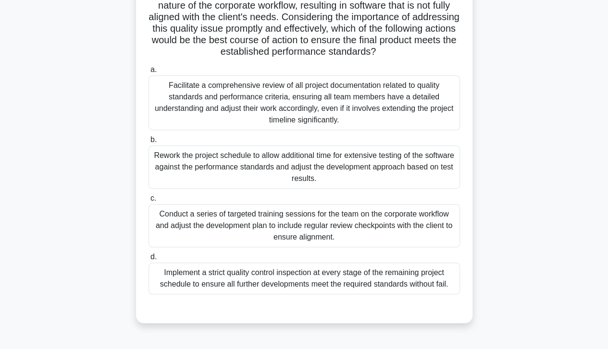
click at [459, 267] on div "d. Implement a strict quality control inspection at every stage of the remainin…" at bounding box center [304, 272] width 323 height 43
click at [346, 242] on div "Conduct a series of targeted training sessions for the team on the corporate wo…" at bounding box center [303, 225] width 311 height 43
click at [148, 202] on input "c. Conduct a series of targeted training sessions for the team on the corporate…" at bounding box center [148, 199] width 0 height 6
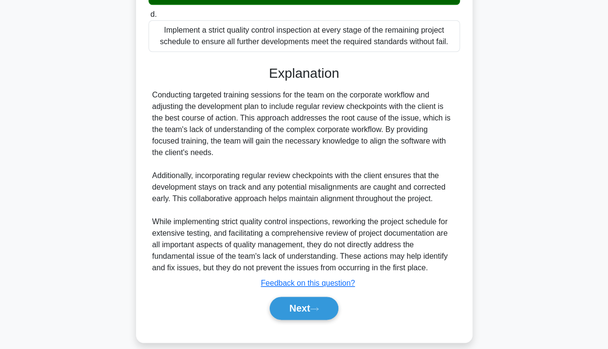
scroll to position [415, 0]
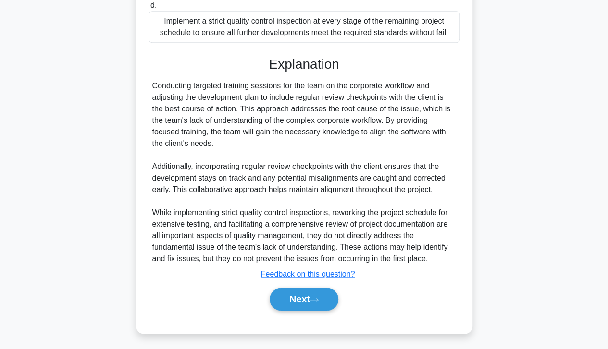
click at [291, 299] on button "Next" at bounding box center [304, 299] width 69 height 23
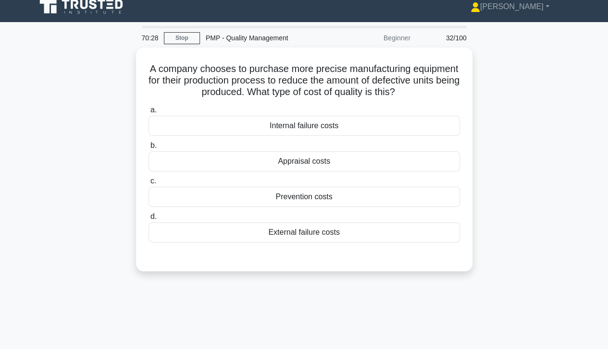
scroll to position [0, 0]
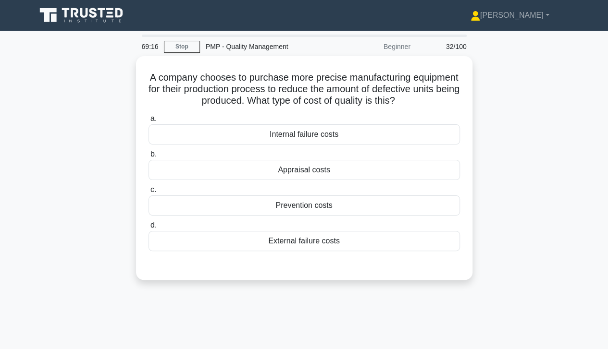
click at [309, 207] on div "Prevention costs" at bounding box center [303, 206] width 311 height 20
click at [148, 193] on input "c. Prevention costs" at bounding box center [148, 190] width 0 height 6
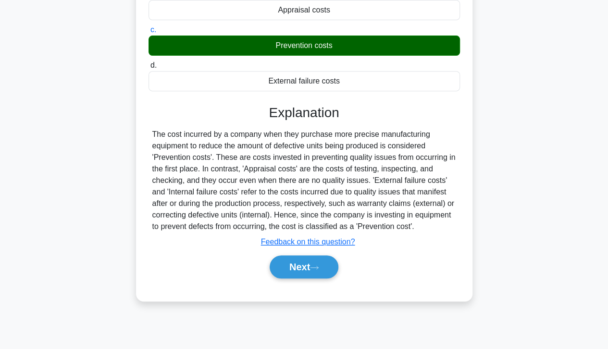
scroll to position [170, 0]
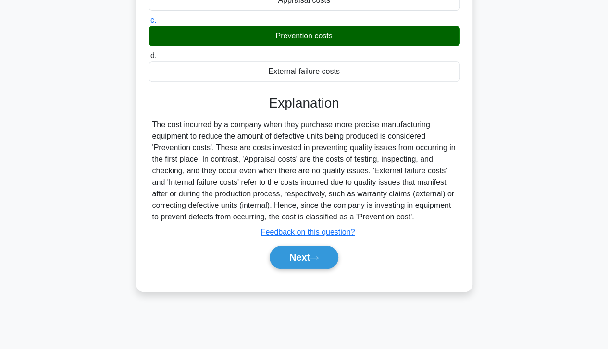
click at [319, 256] on icon at bounding box center [314, 258] width 9 height 5
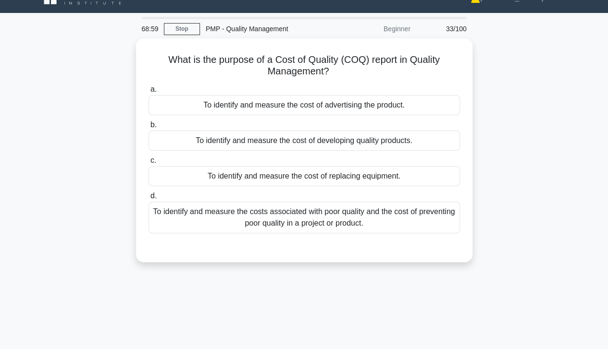
scroll to position [0, 0]
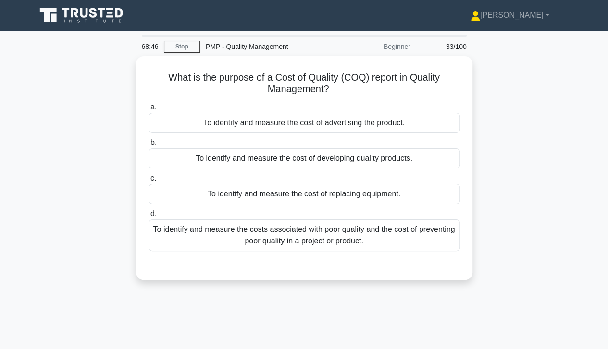
click at [385, 231] on div "To identify and measure the costs associated with poor quality and the cost of …" at bounding box center [303, 236] width 311 height 32
click at [148, 217] on input "d. To identify and measure the costs associated with poor quality and the cost …" at bounding box center [148, 214] width 0 height 6
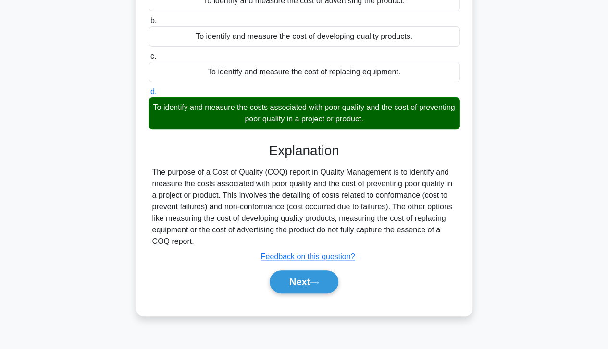
scroll to position [170, 0]
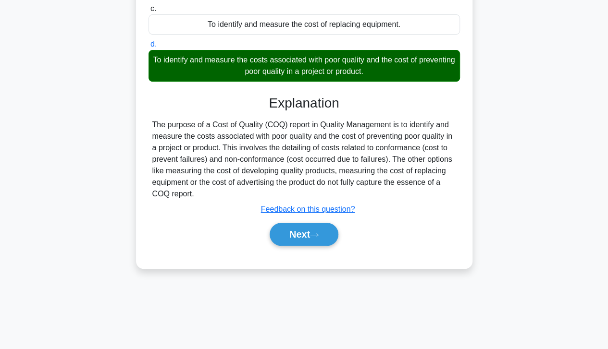
click at [320, 228] on button "Next" at bounding box center [304, 234] width 69 height 23
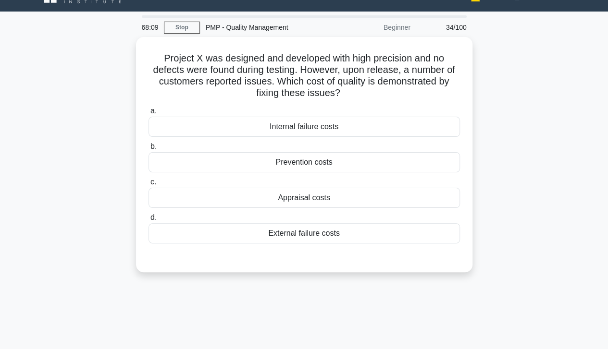
scroll to position [11, 0]
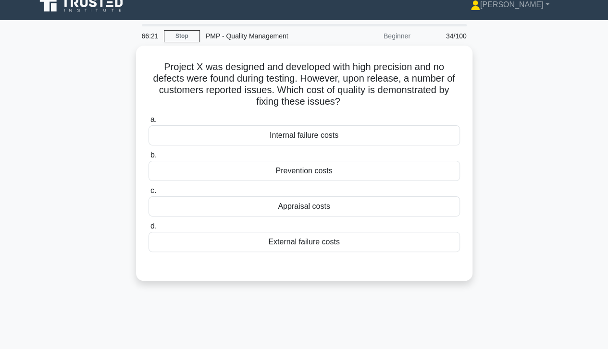
click at [312, 128] on div "Internal failure costs" at bounding box center [303, 135] width 311 height 20
click at [148, 123] on input "a. Internal failure costs" at bounding box center [148, 120] width 0 height 6
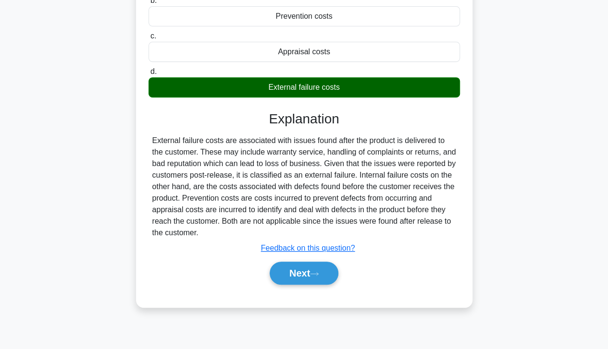
scroll to position [169, 0]
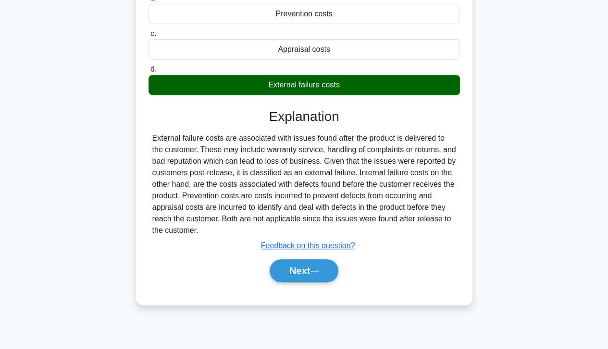
click at [312, 274] on button "Next" at bounding box center [304, 270] width 69 height 23
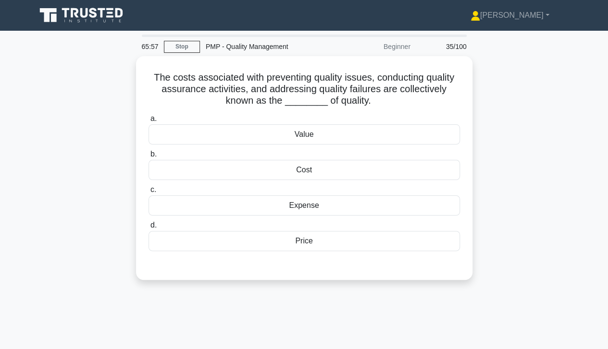
scroll to position [0, 0]
click at [320, 170] on div "Cost" at bounding box center [303, 170] width 311 height 20
click at [148, 158] on input "b. Cost" at bounding box center [148, 154] width 0 height 6
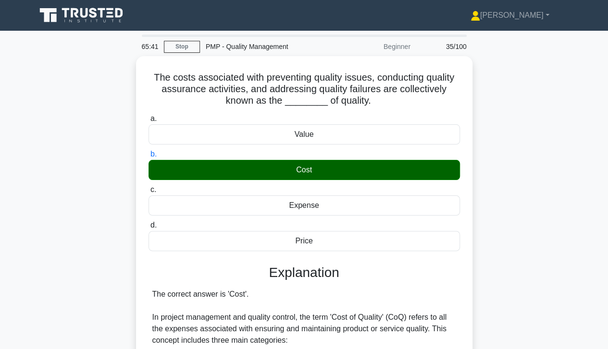
click at [182, 48] on link "Stop" at bounding box center [182, 47] width 36 height 12
